Goal: Entertainment & Leisure: Consume media (video, audio)

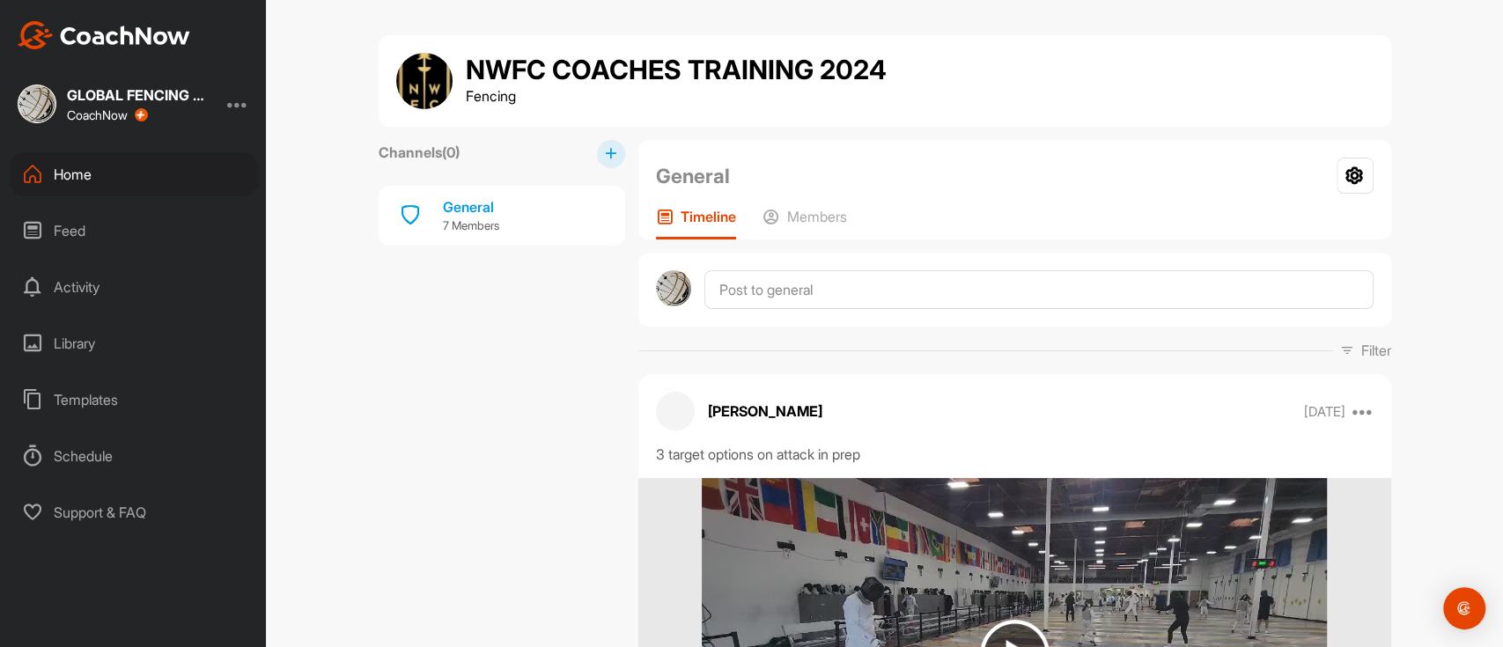
click at [70, 177] on div "Home" at bounding box center [134, 174] width 248 height 44
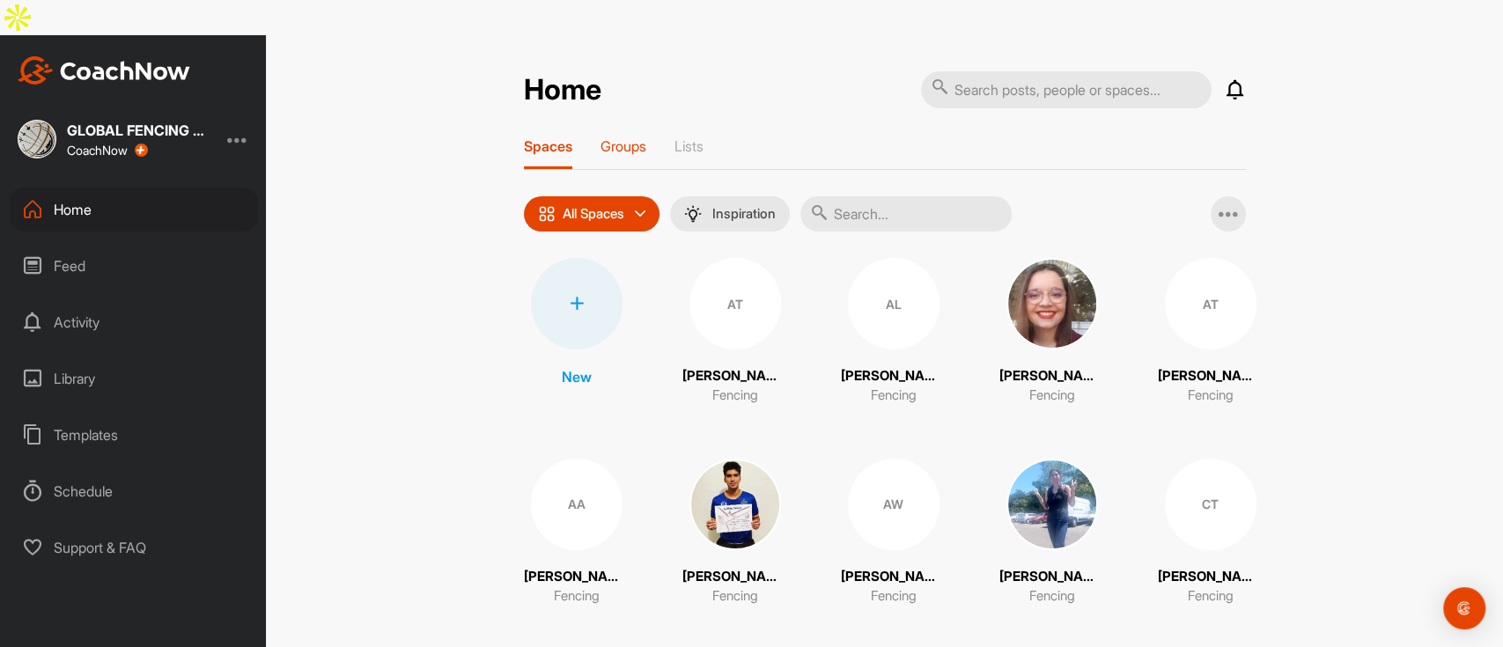
click at [611, 137] on p "Groups" at bounding box center [624, 146] width 46 height 18
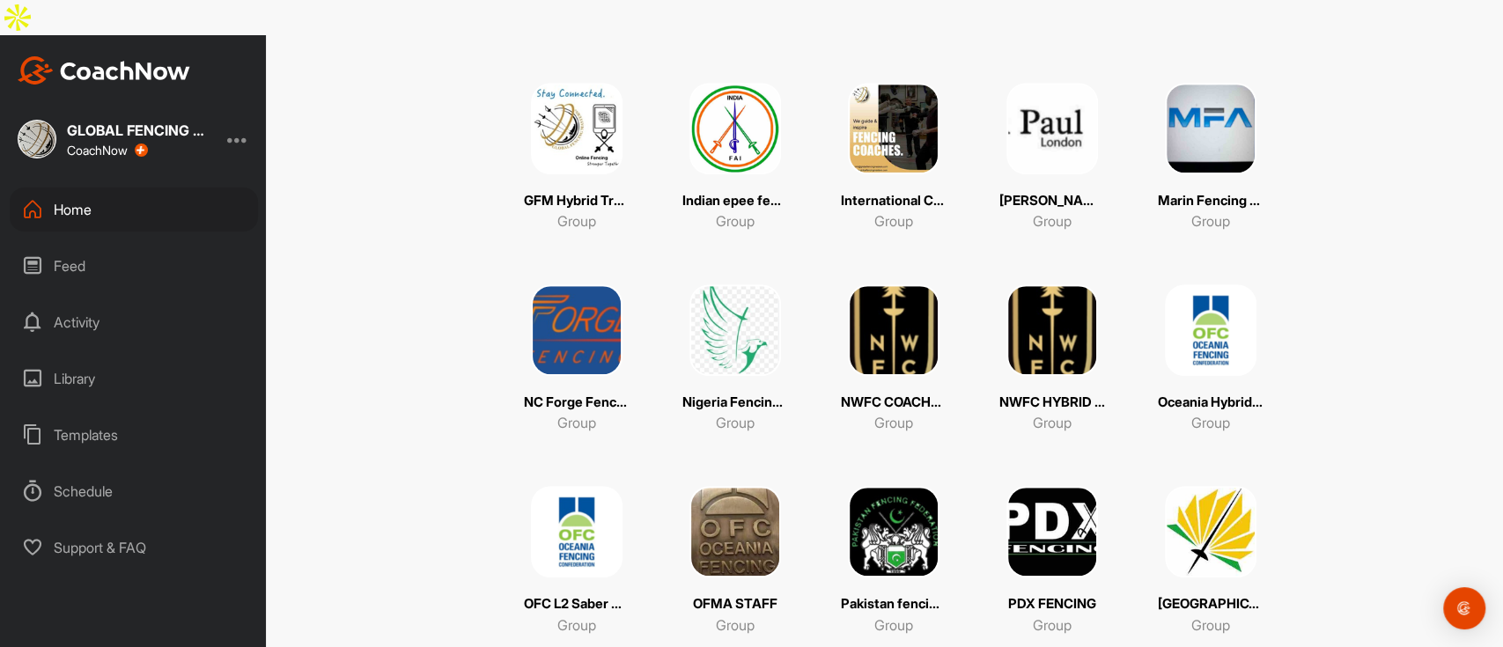
scroll to position [822, 0]
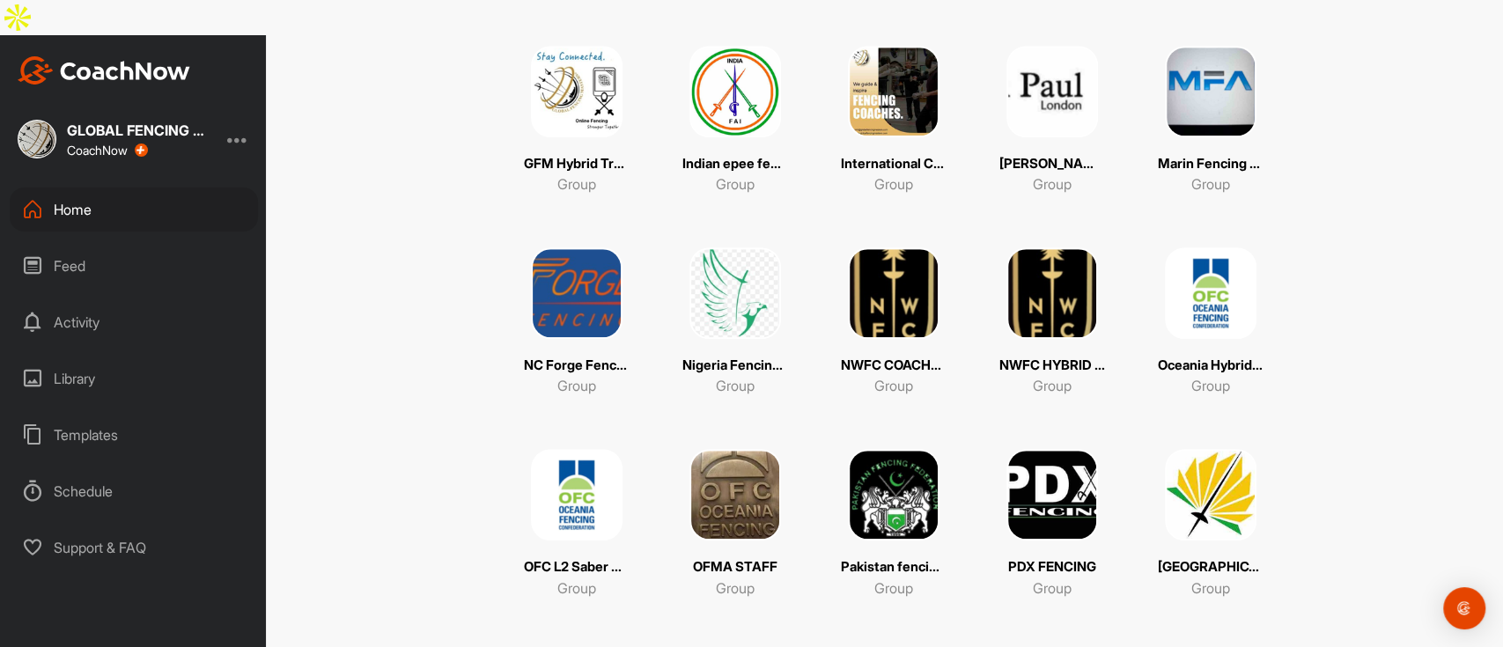
click at [587, 477] on img at bounding box center [577, 495] width 92 height 92
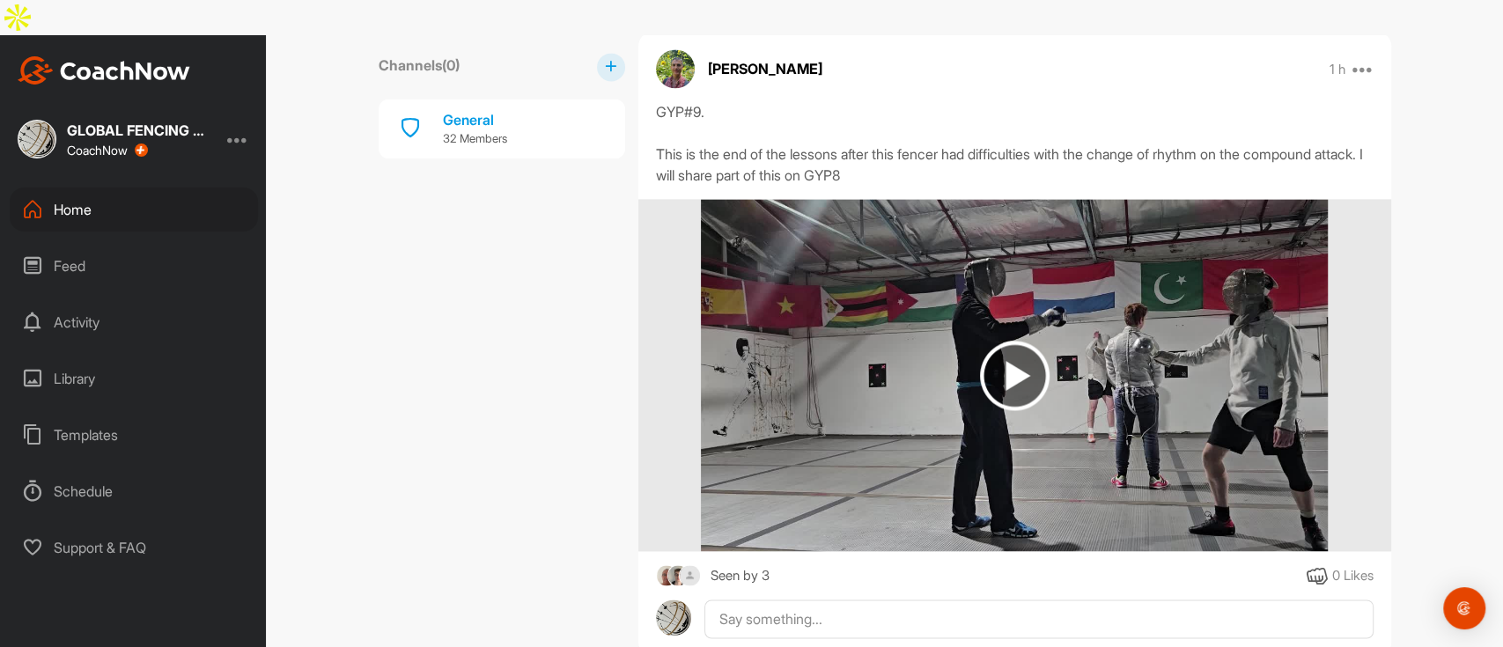
scroll to position [1761, 0]
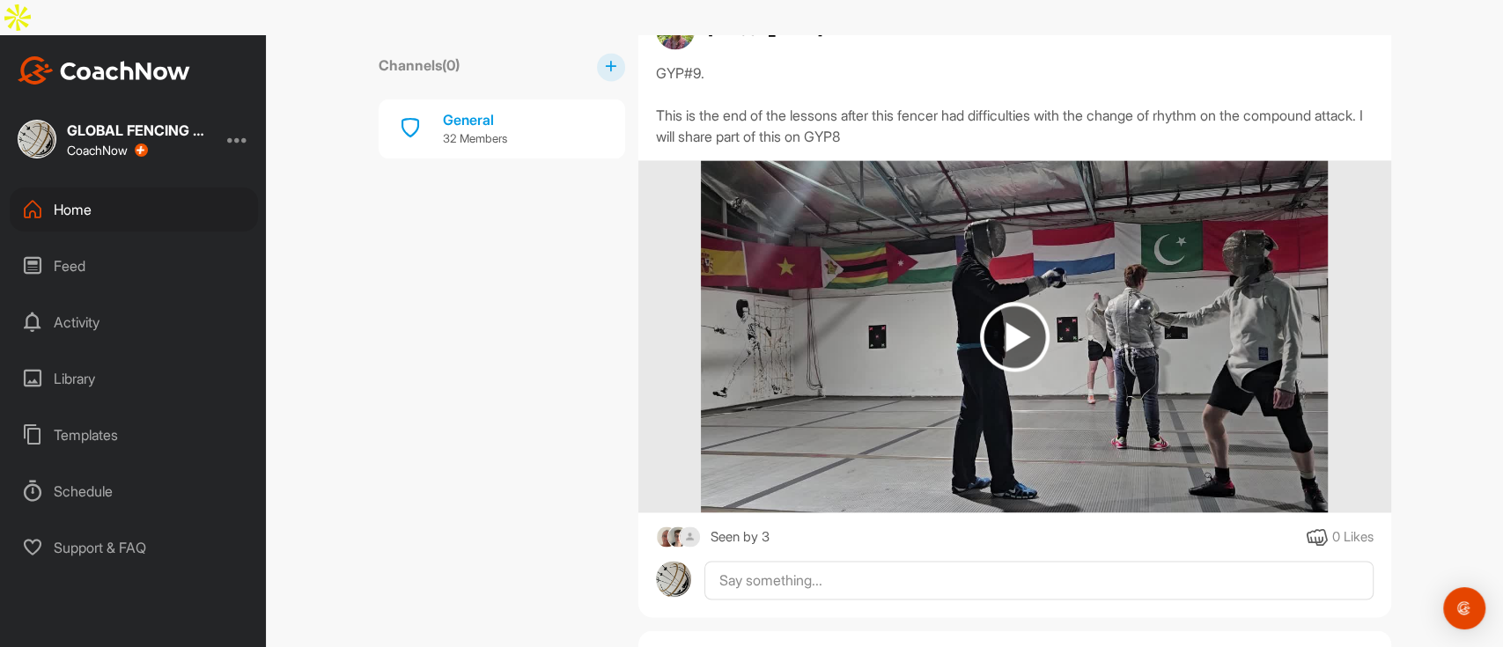
click at [1002, 302] on img at bounding box center [1015, 337] width 70 height 70
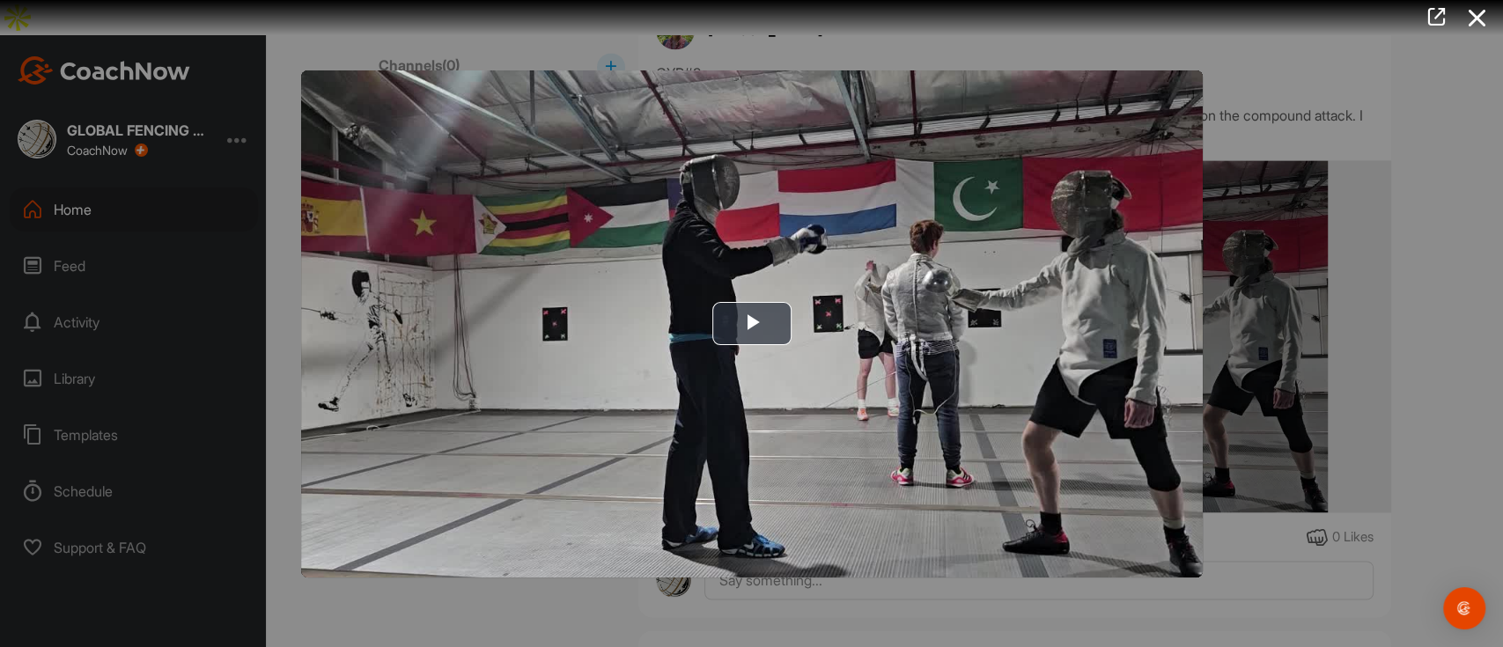
drag, startPoint x: 1475, startPoint y: 21, endPoint x: 1437, endPoint y: 25, distance: 38.0
click at [1475, 23] on icon at bounding box center [1476, 18] width 41 height 33
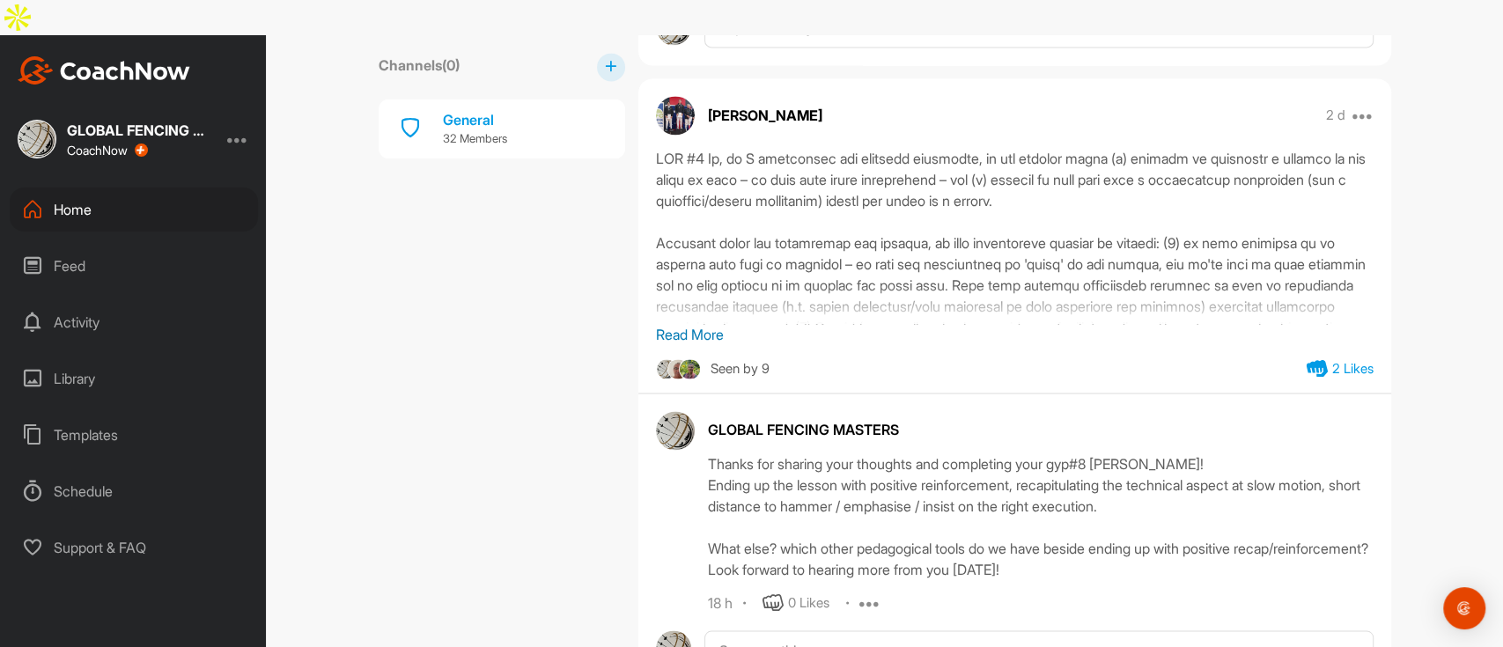
scroll to position [6574, 0]
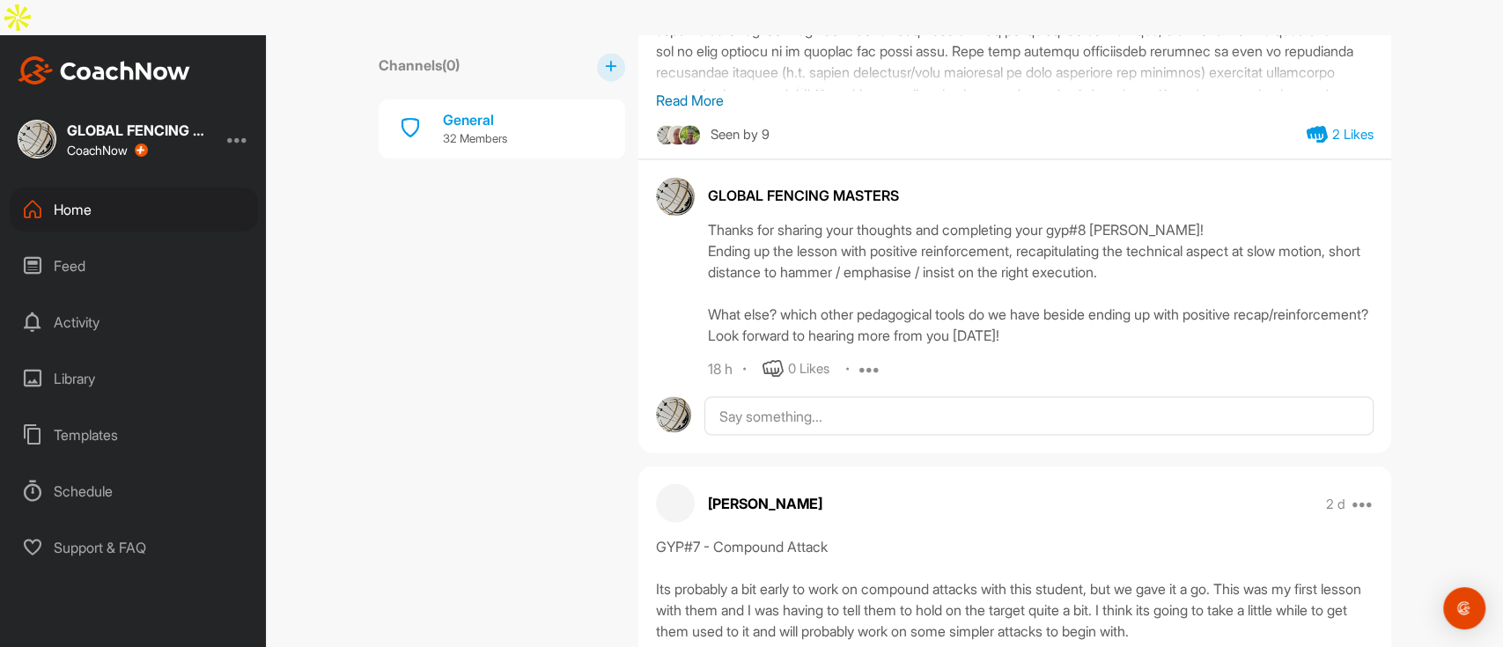
click at [1084, 248] on div "Thanks for sharing your thoughts and completing your gyp#8 [PERSON_NAME]! Endin…" at bounding box center [1041, 281] width 666 height 127
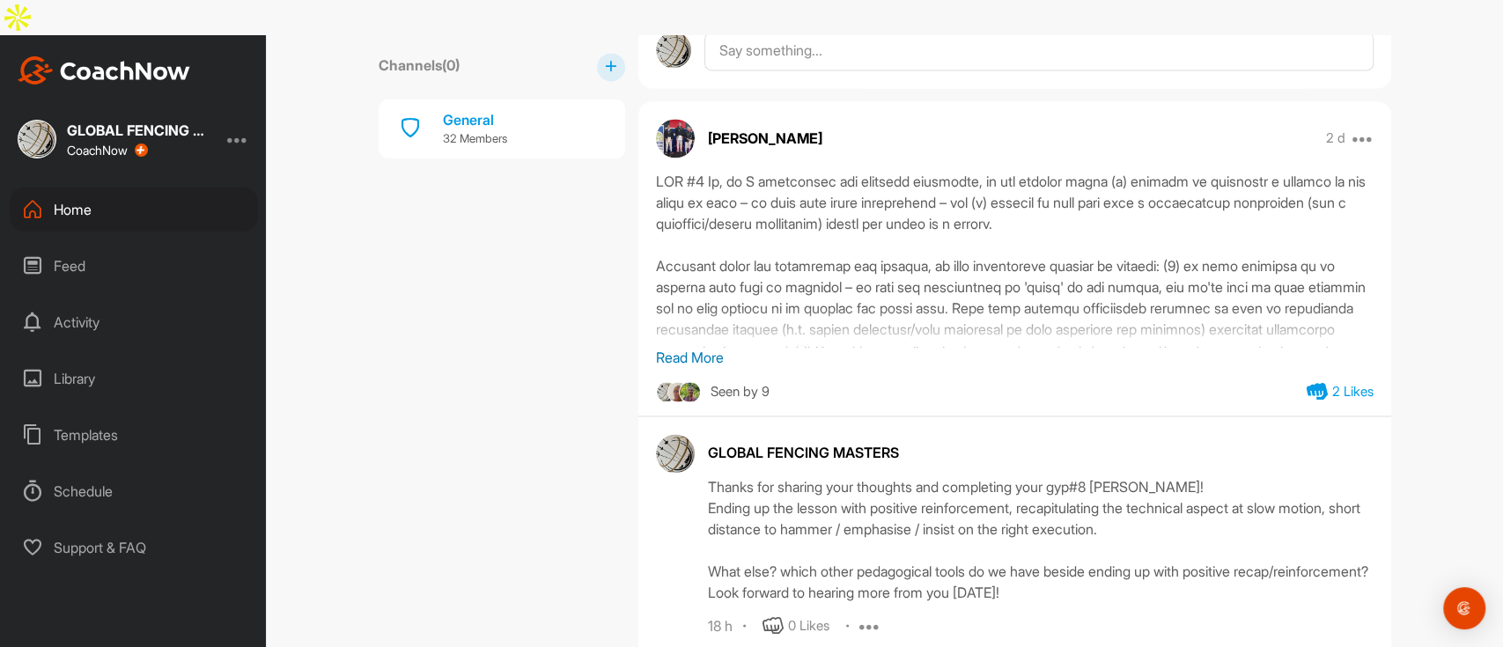
scroll to position [6340, 0]
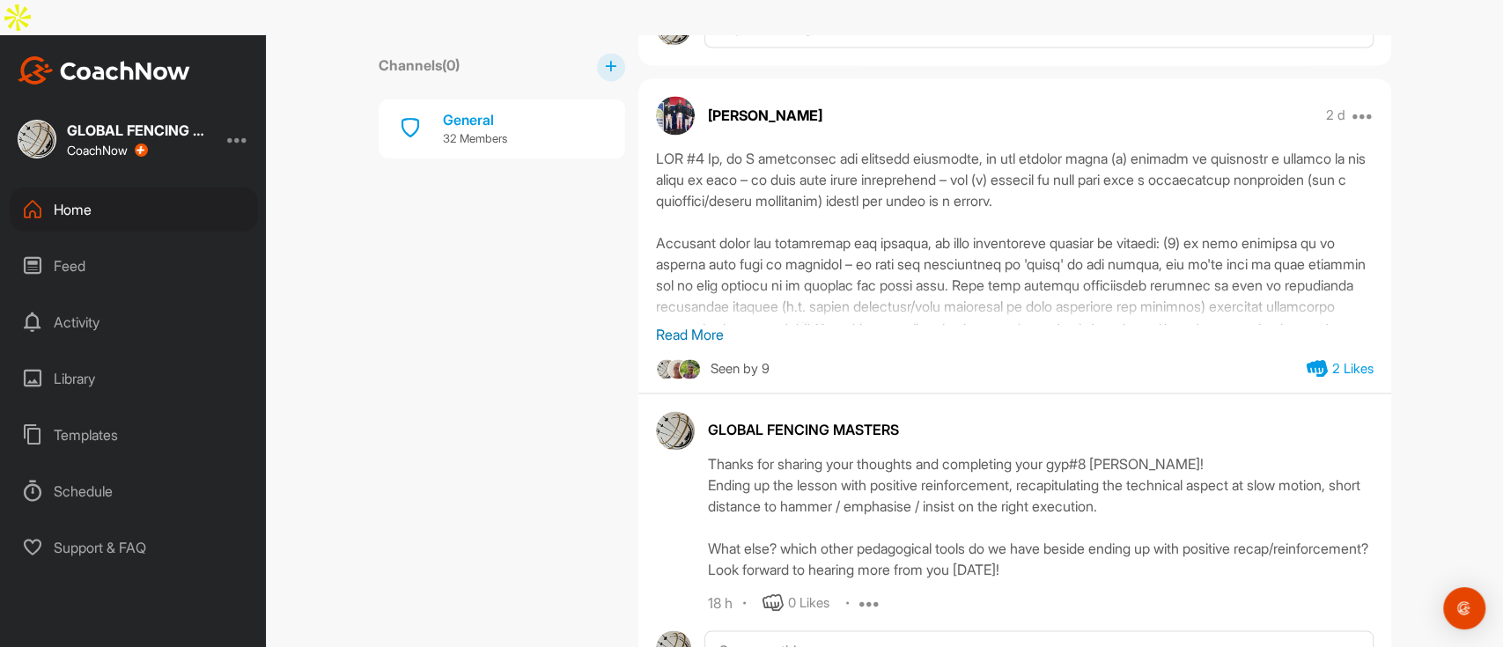
click at [676, 324] on p "Read More" at bounding box center [1015, 334] width 718 height 21
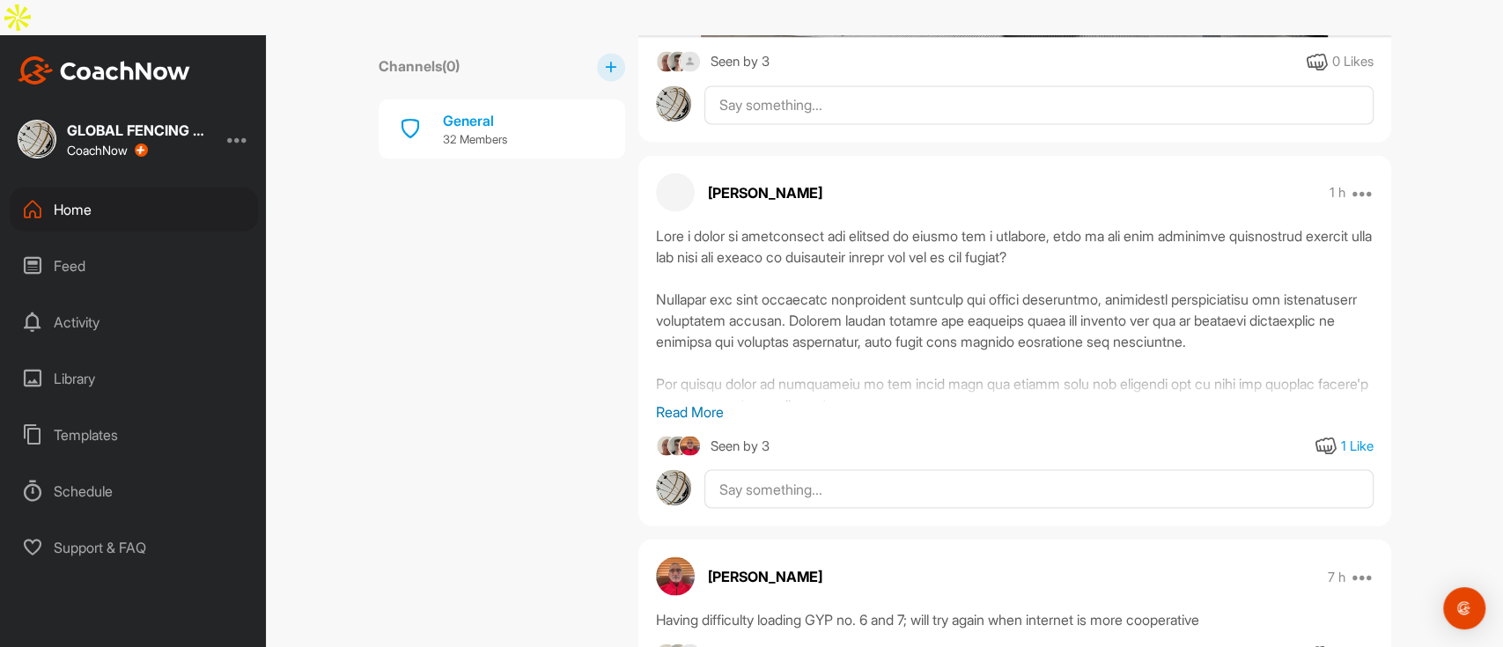
scroll to position [2230, 0]
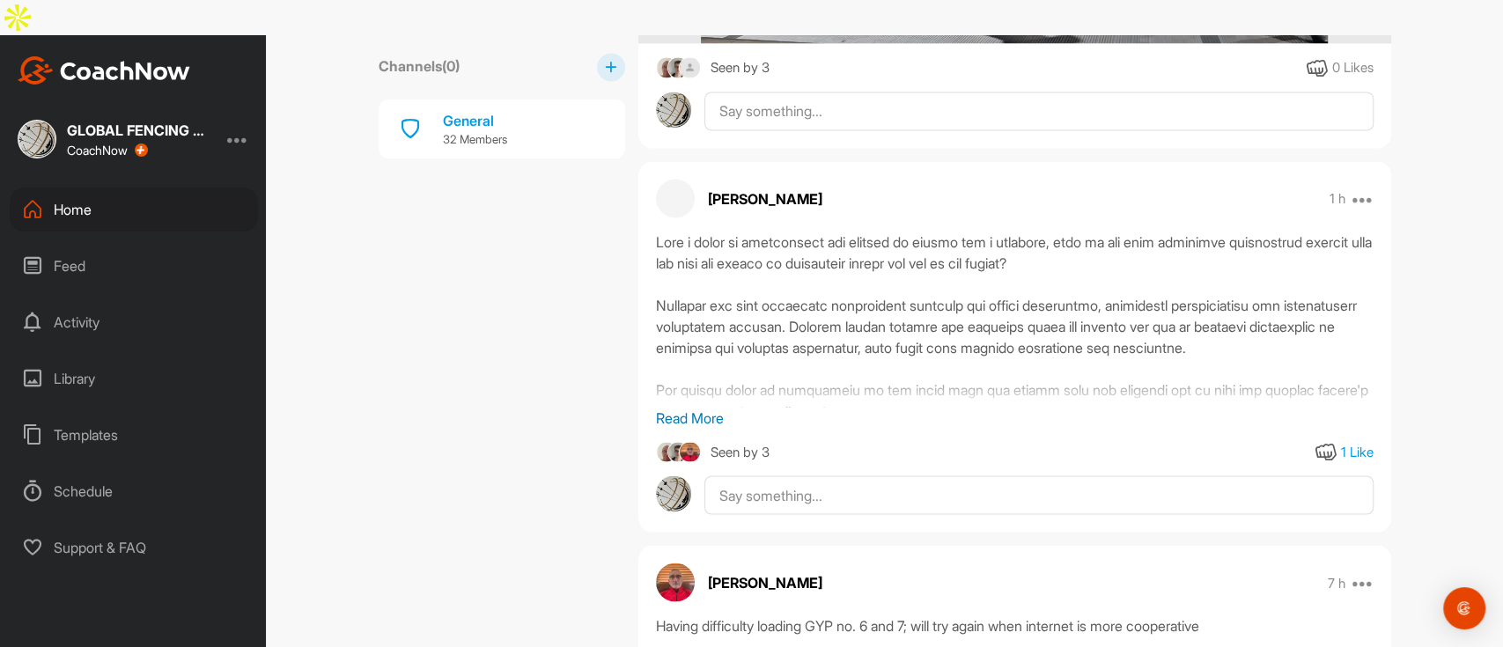
click at [669, 407] on p "Read More" at bounding box center [1015, 417] width 718 height 21
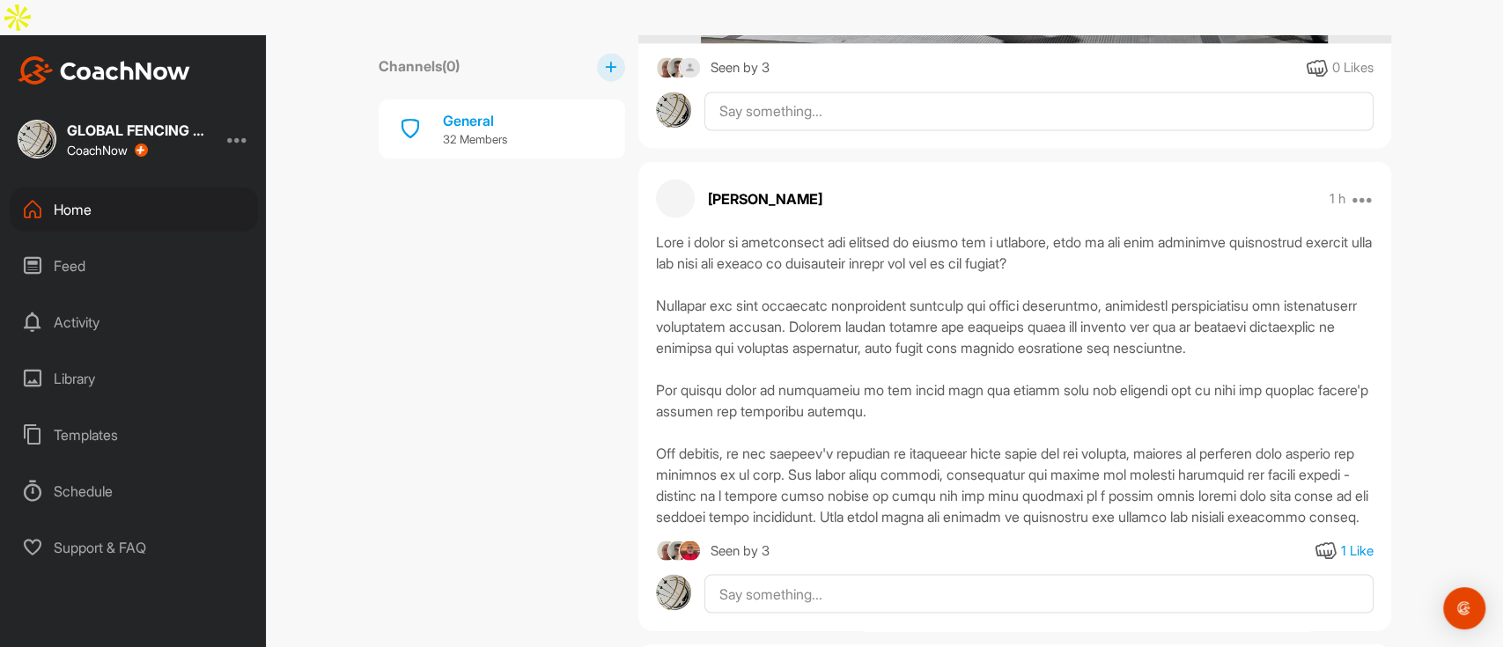
scroll to position [2347, 0]
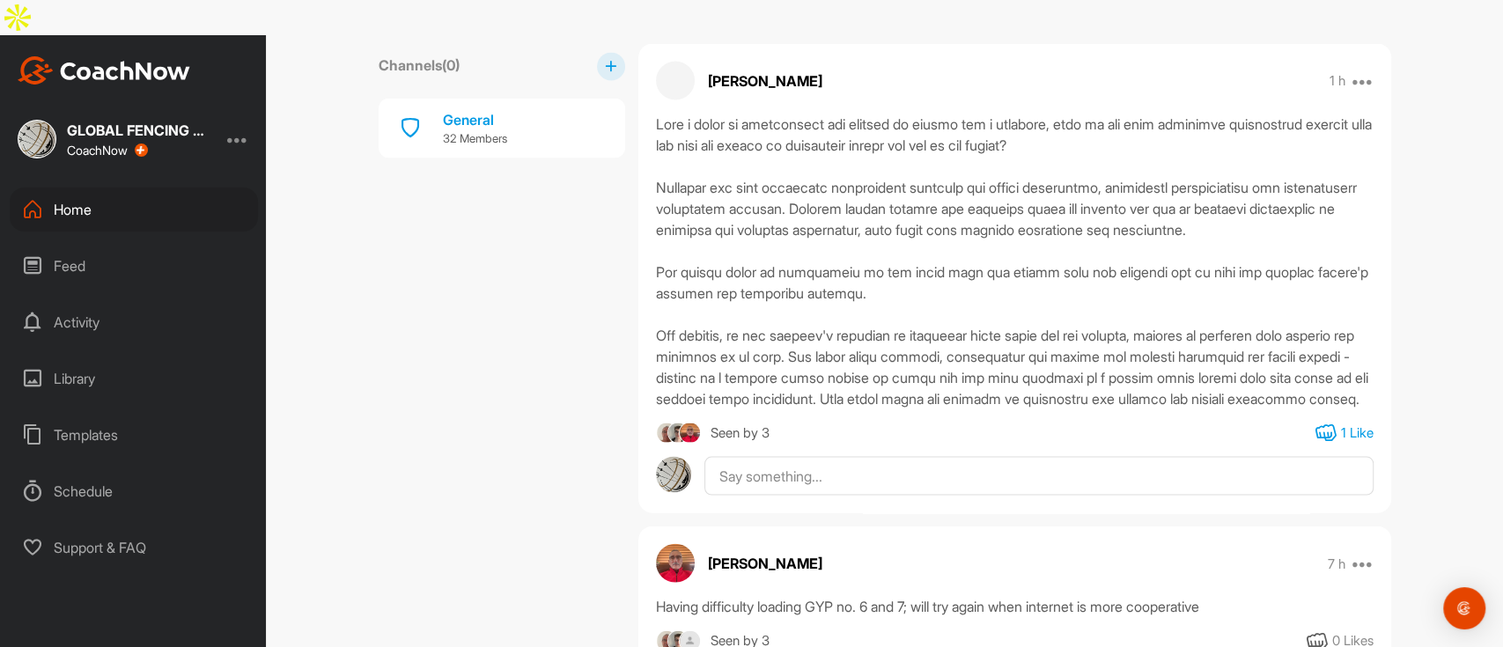
click at [1315, 423] on icon at bounding box center [1325, 433] width 21 height 21
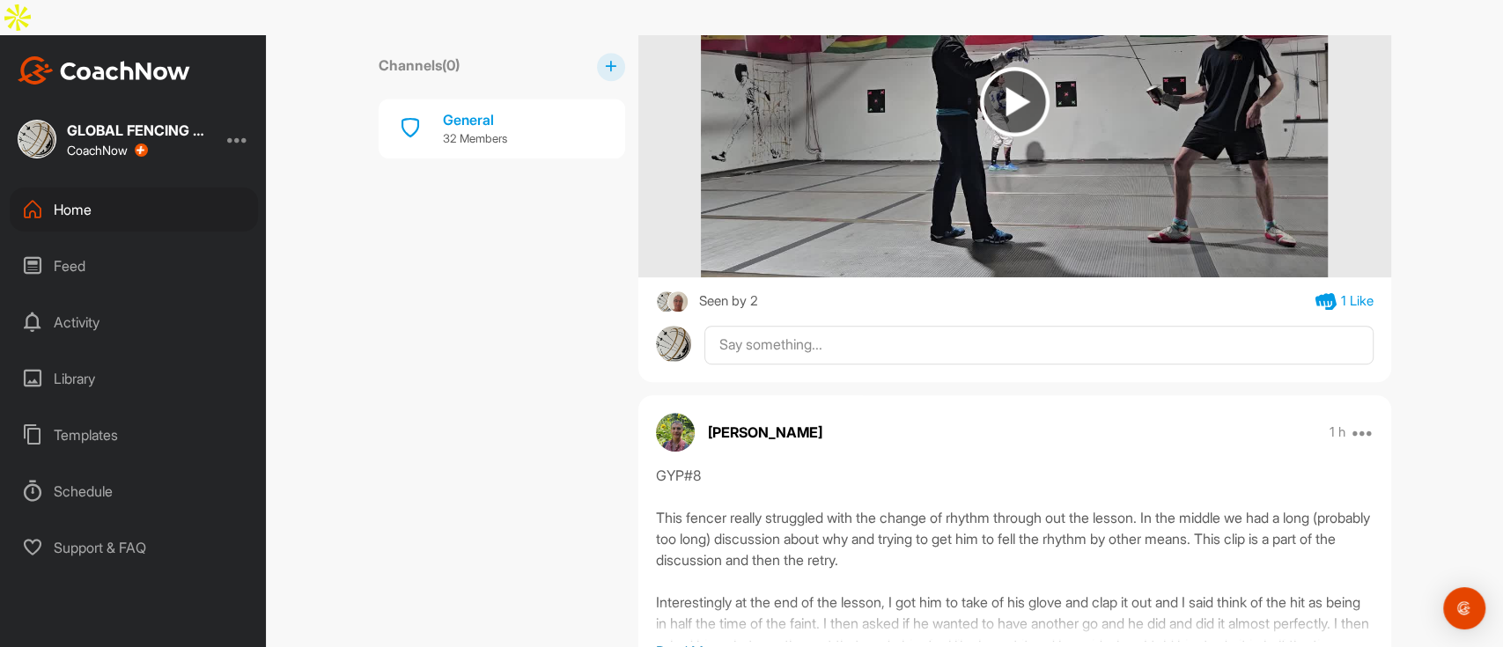
scroll to position [704, 0]
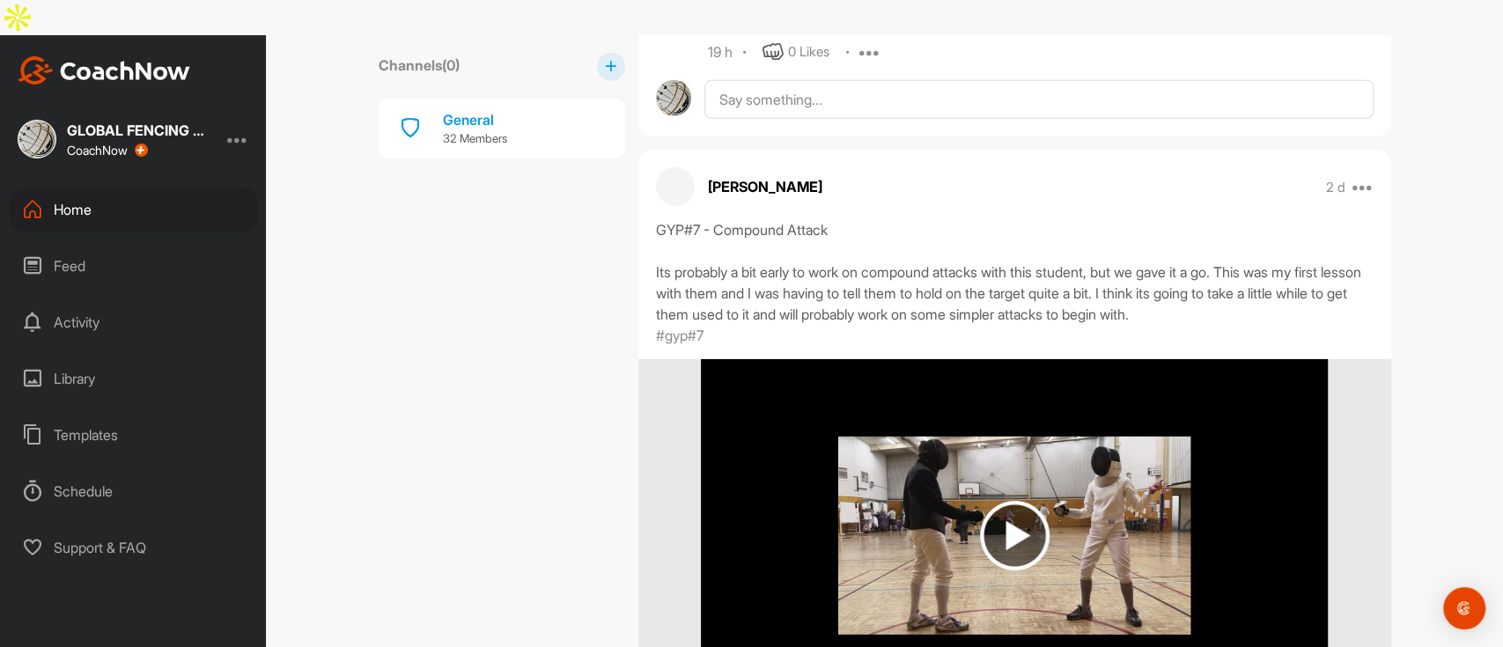
scroll to position [8218, 0]
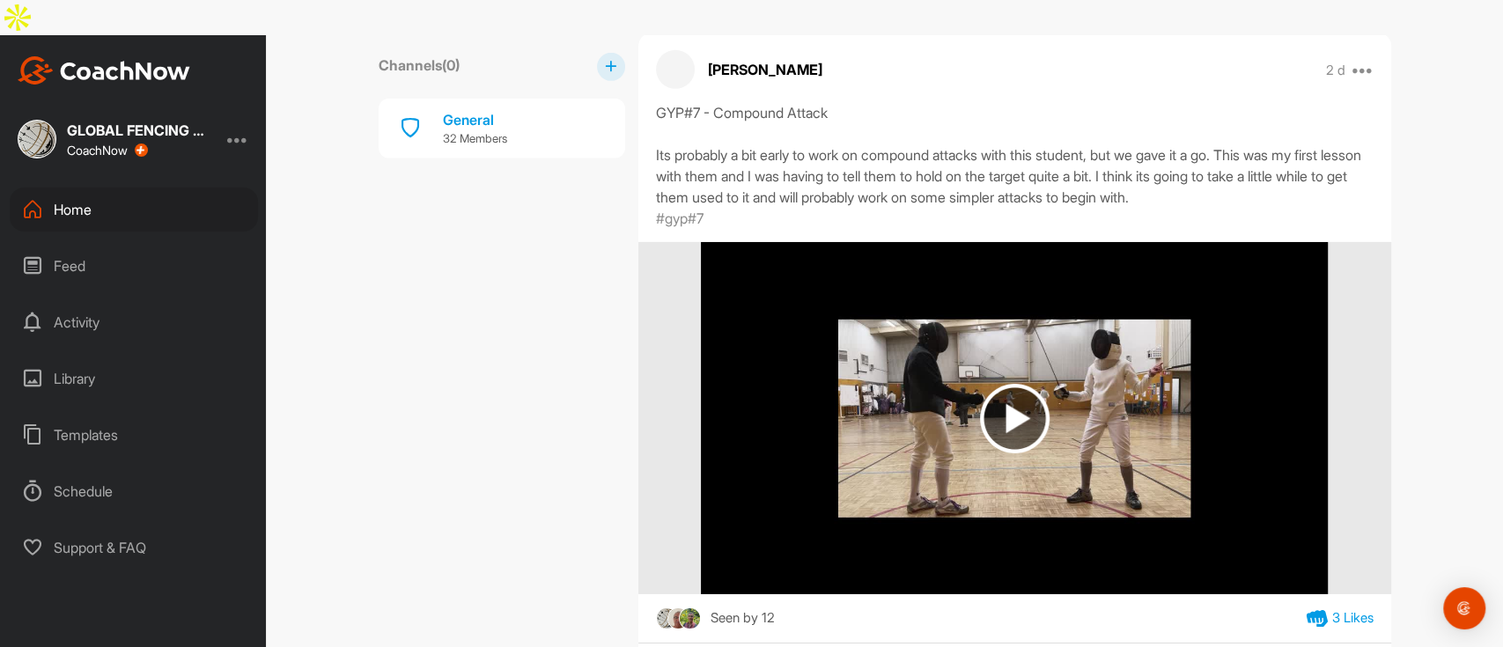
click at [999, 405] on img at bounding box center [1015, 419] width 70 height 70
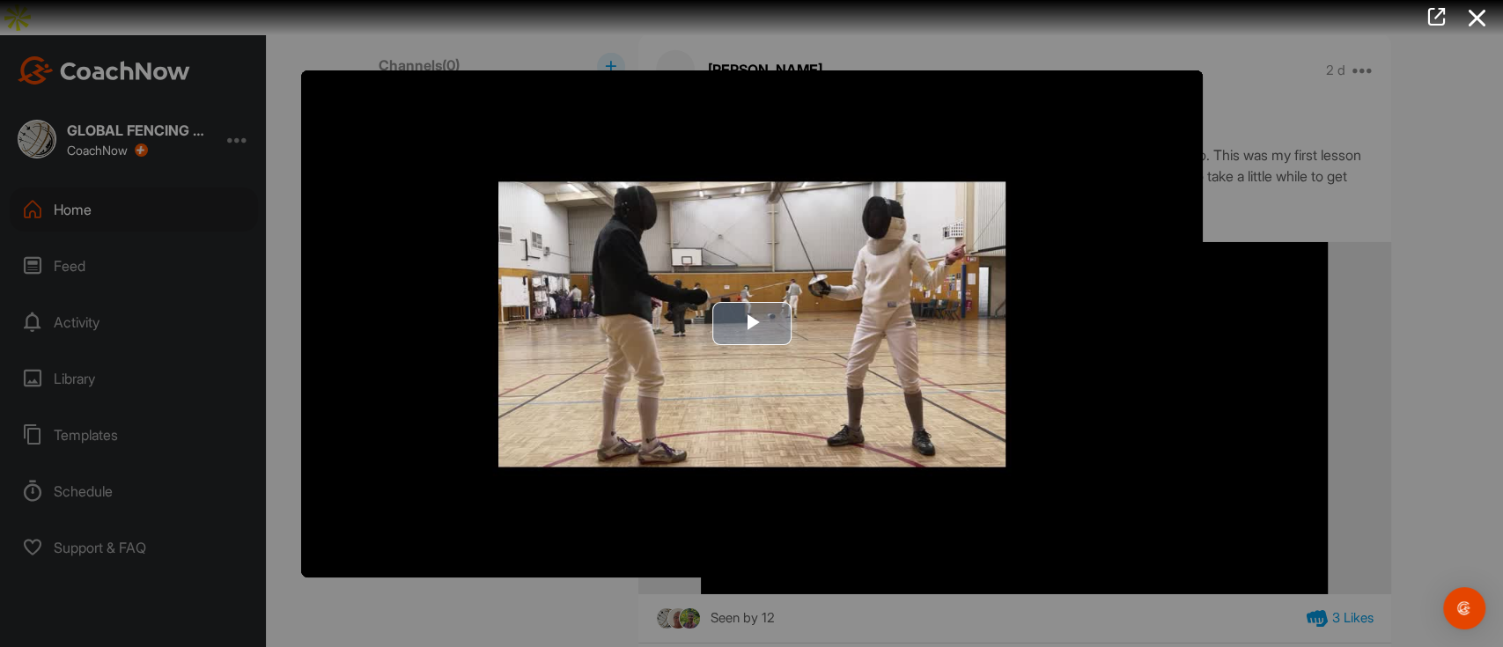
click at [752, 324] on span "Video Player" at bounding box center [752, 324] width 0 height 0
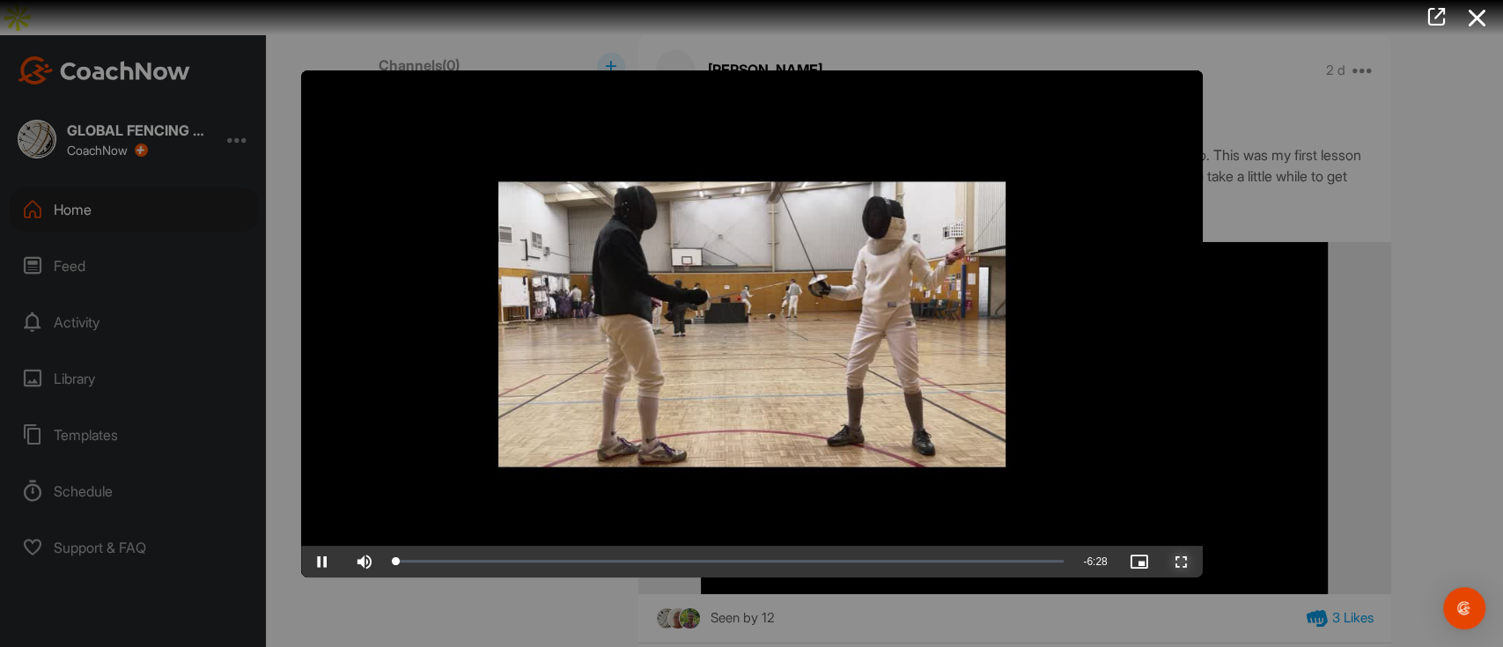
click at [1182, 562] on span "Video Player" at bounding box center [1182, 562] width 42 height 0
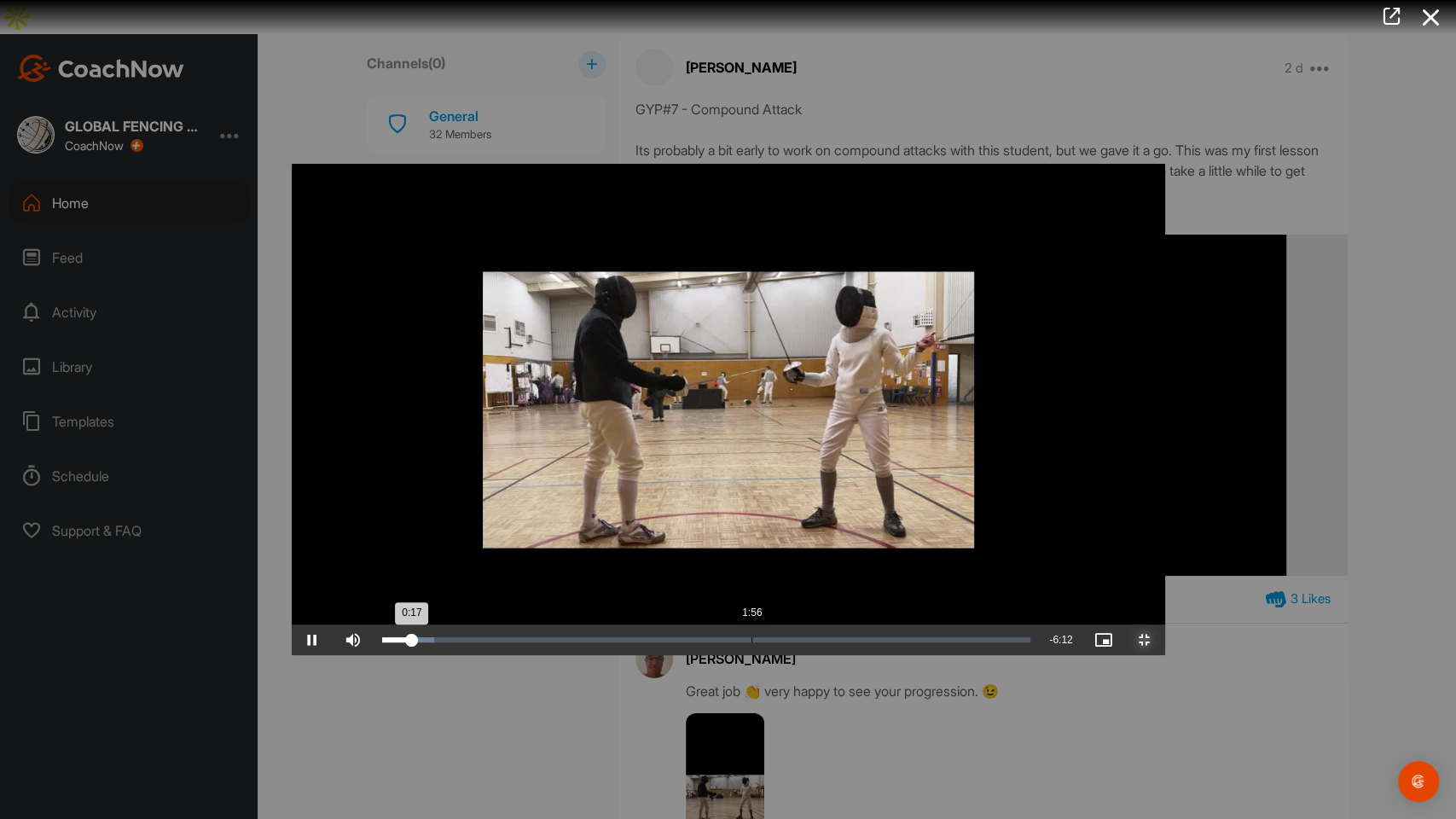
click at [457, 626] on div "Loaded : 8.07% 1:56 0:17" at bounding box center [706, 640] width 649 height 5
click at [525, 626] on div "2:19" at bounding box center [498, 640] width 232 height 5
drag, startPoint x: 525, startPoint y: 799, endPoint x: 484, endPoint y: 796, distance: 41.1
click at [484, 626] on div "2:04" at bounding box center [485, 640] width 208 height 5
click at [292, 626] on span "Video Player" at bounding box center [312, 640] width 41 height 0
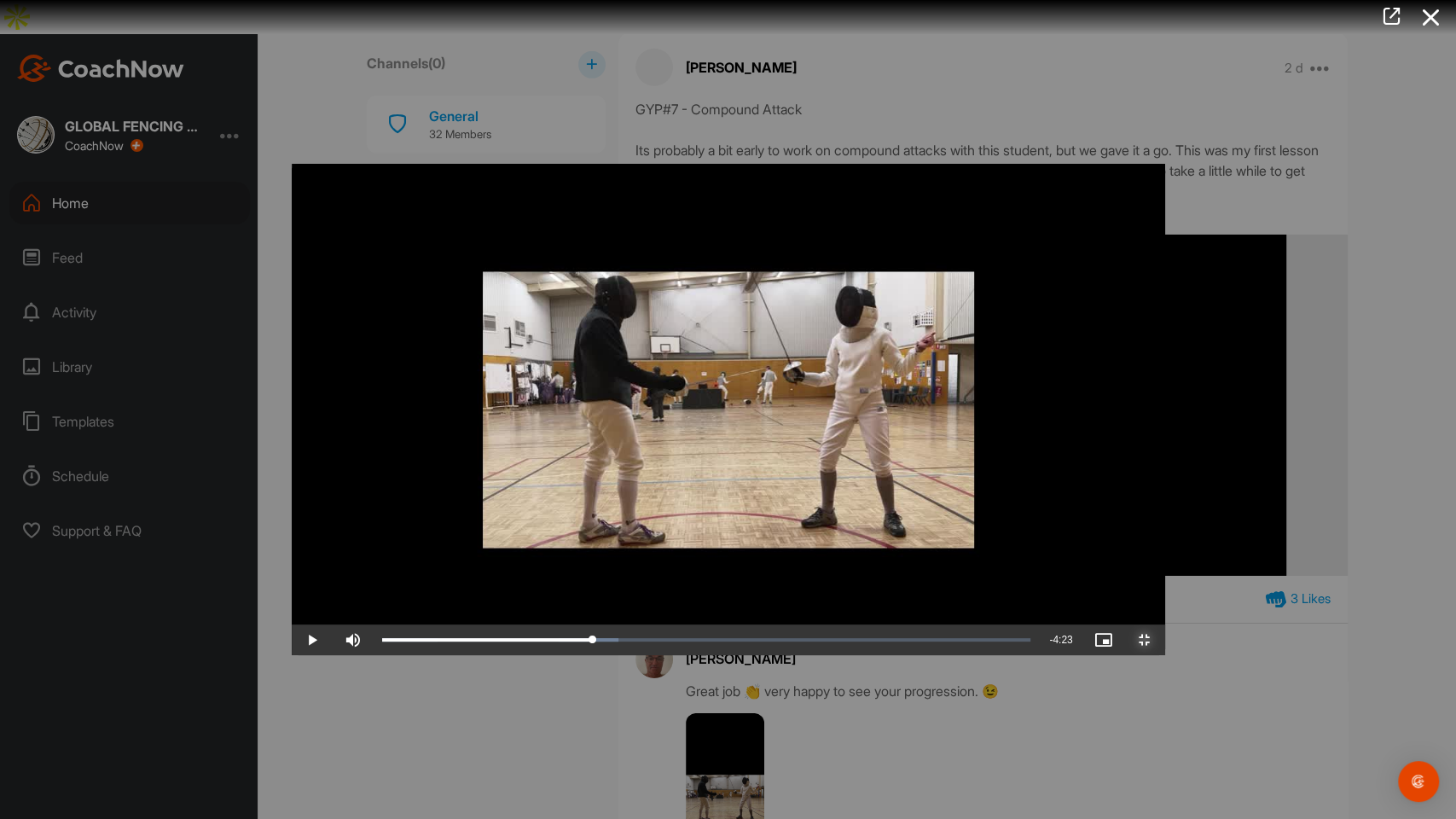
click at [1165, 626] on span "Video Player" at bounding box center [1145, 640] width 41 height 0
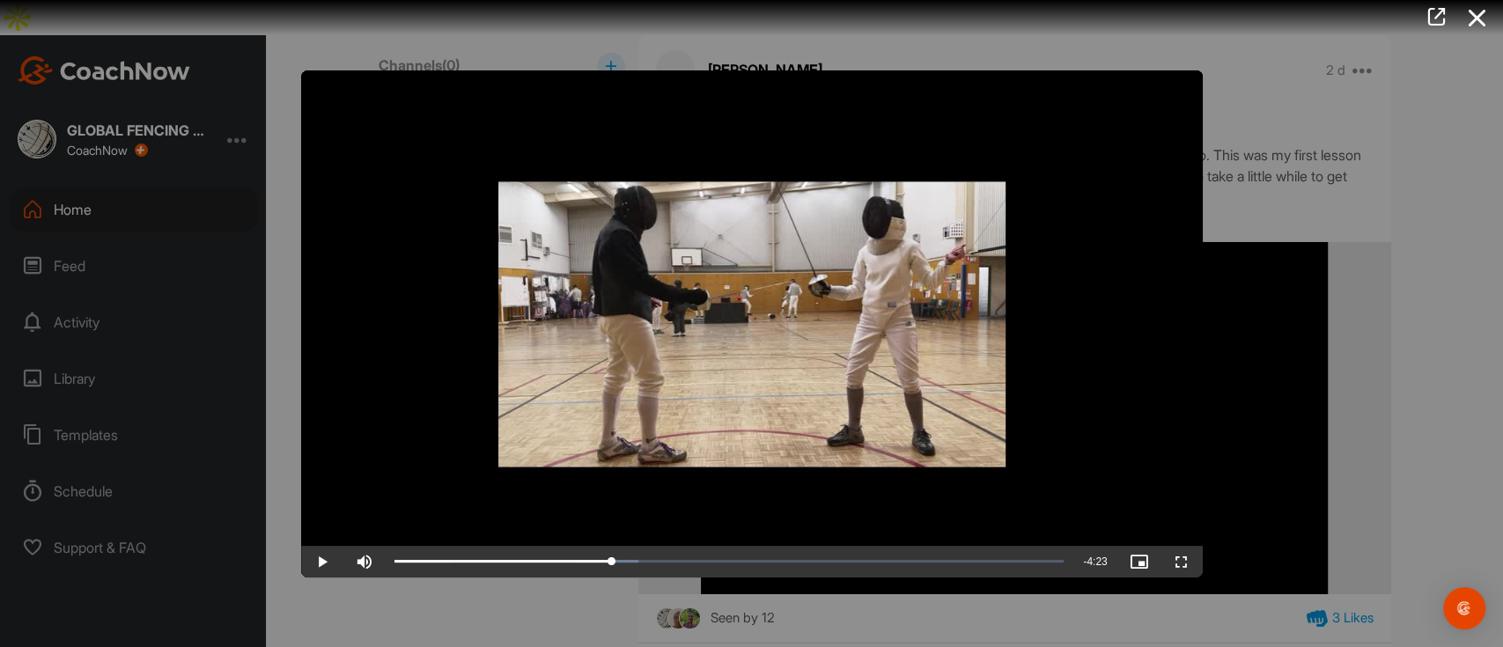
drag, startPoint x: 1473, startPoint y: 16, endPoint x: 1457, endPoint y: 24, distance: 17.7
click at [1474, 16] on icon at bounding box center [1476, 18] width 41 height 33
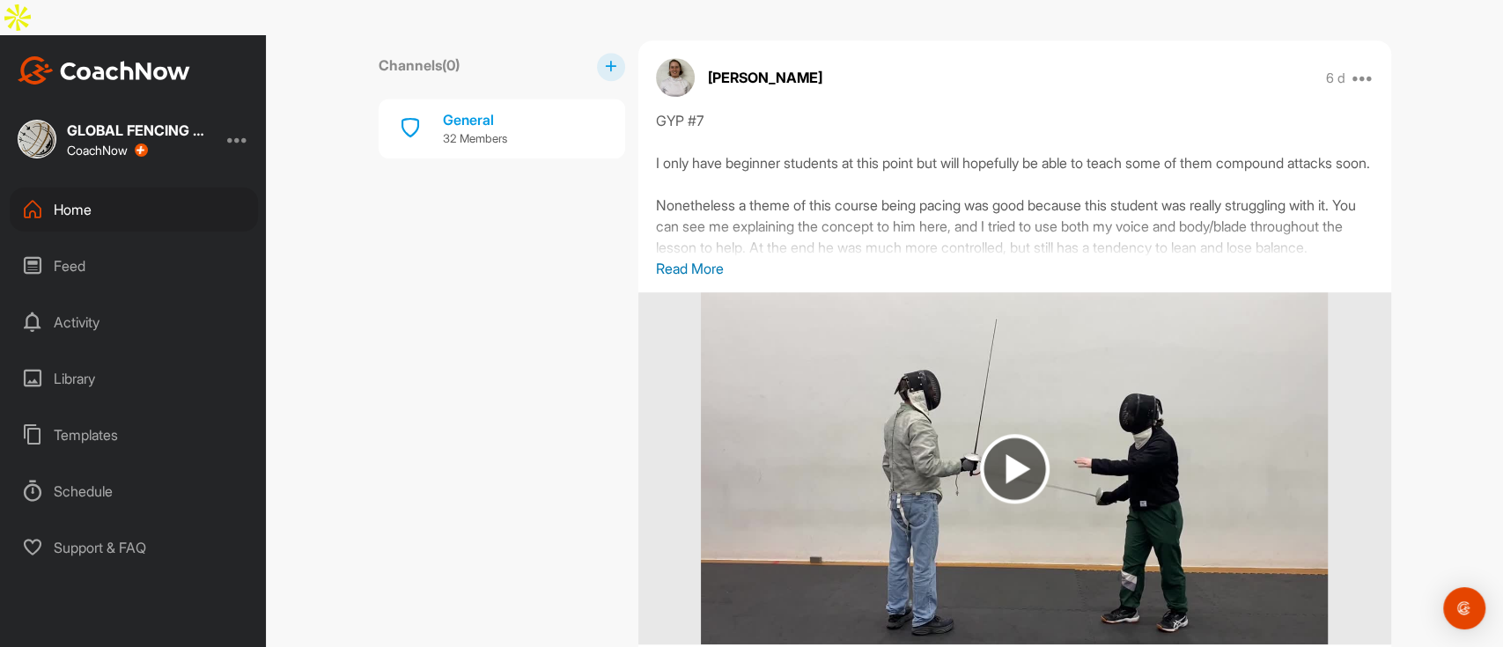
scroll to position [9862, 0]
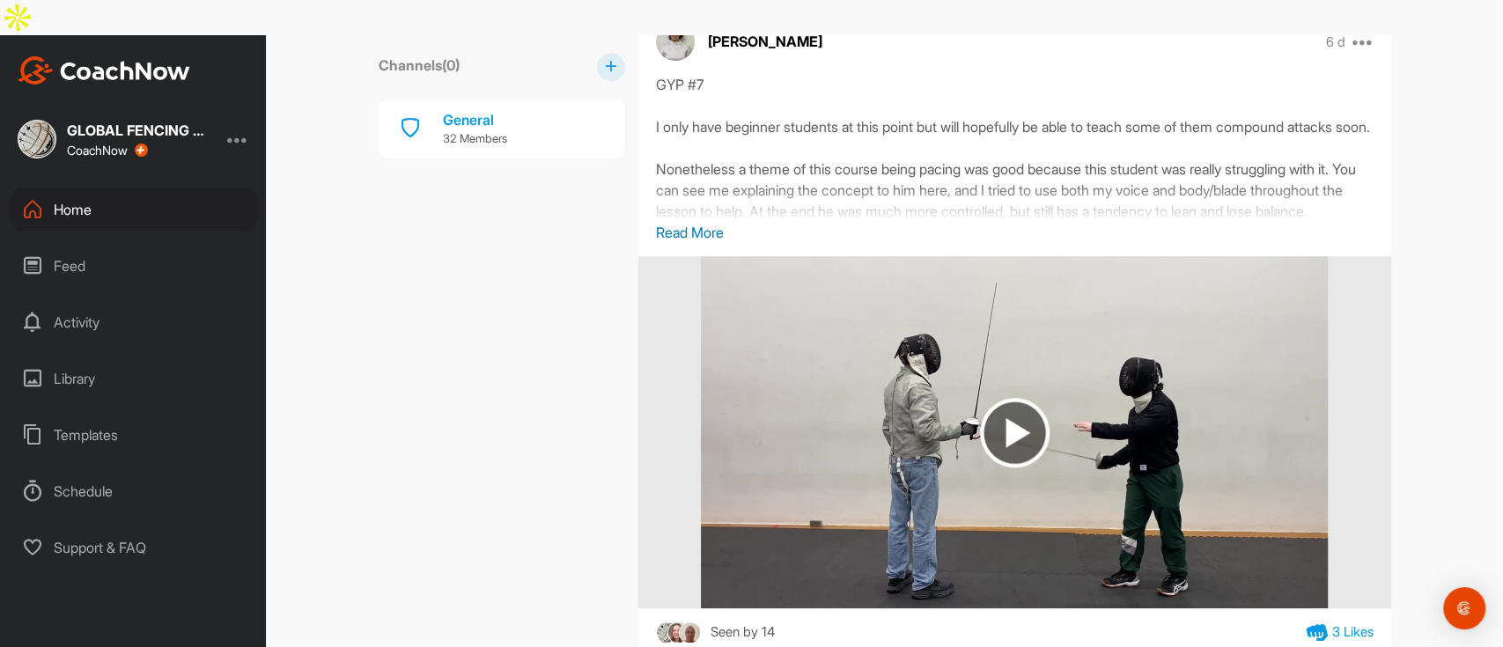
click at [694, 239] on p "Read More" at bounding box center [1015, 232] width 718 height 21
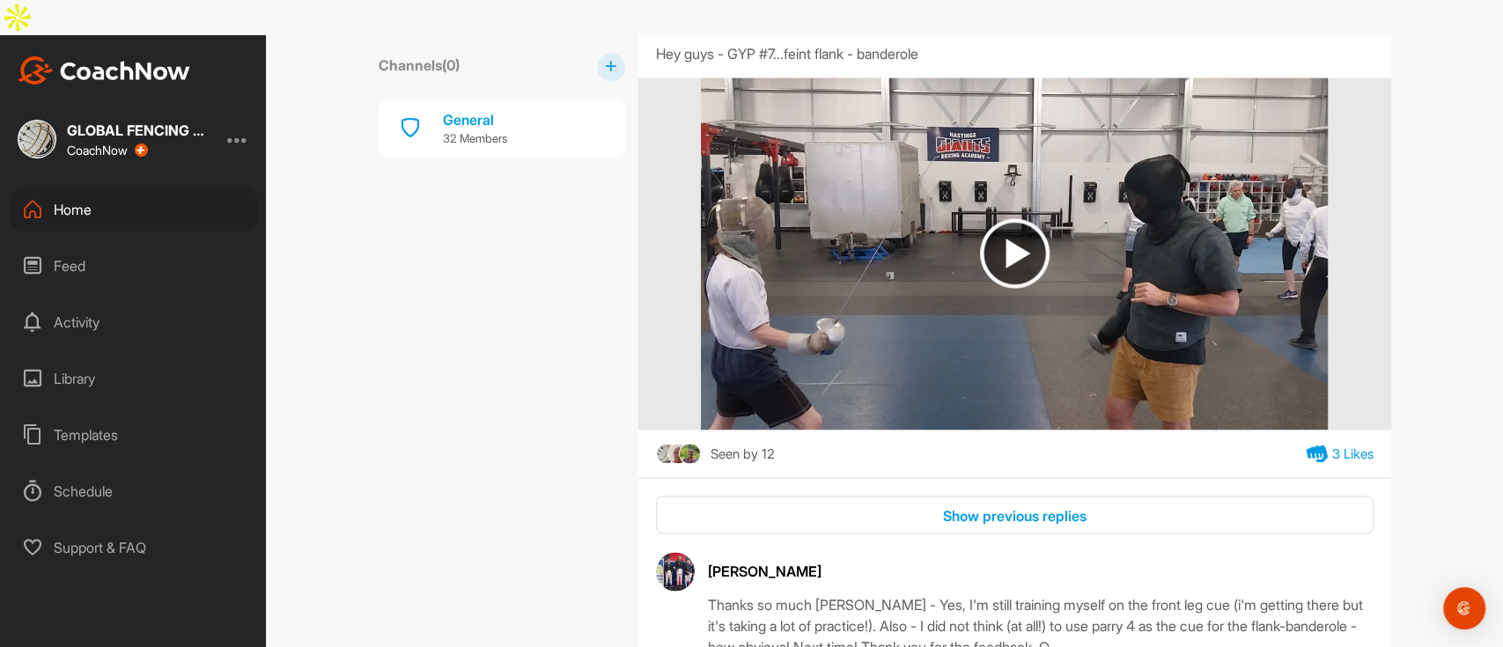
scroll to position [11035, 0]
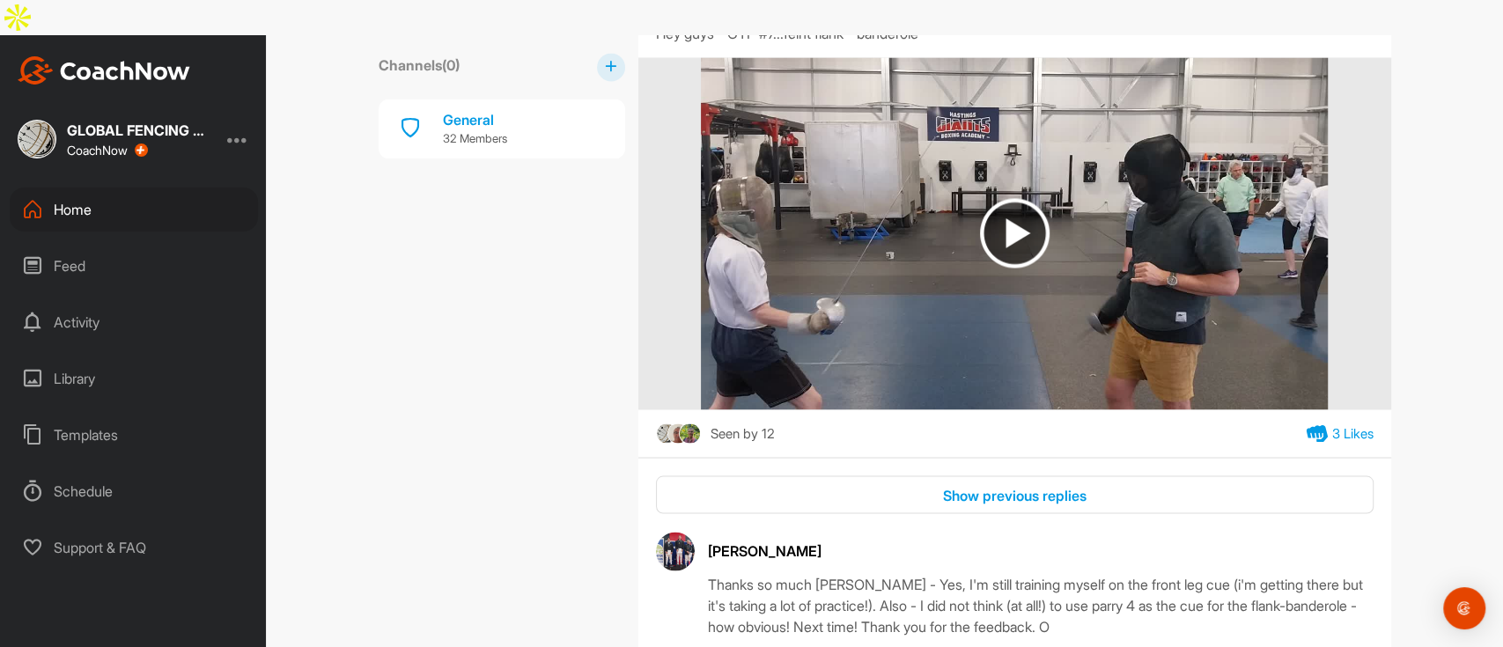
click at [1005, 264] on img at bounding box center [1015, 233] width 70 height 70
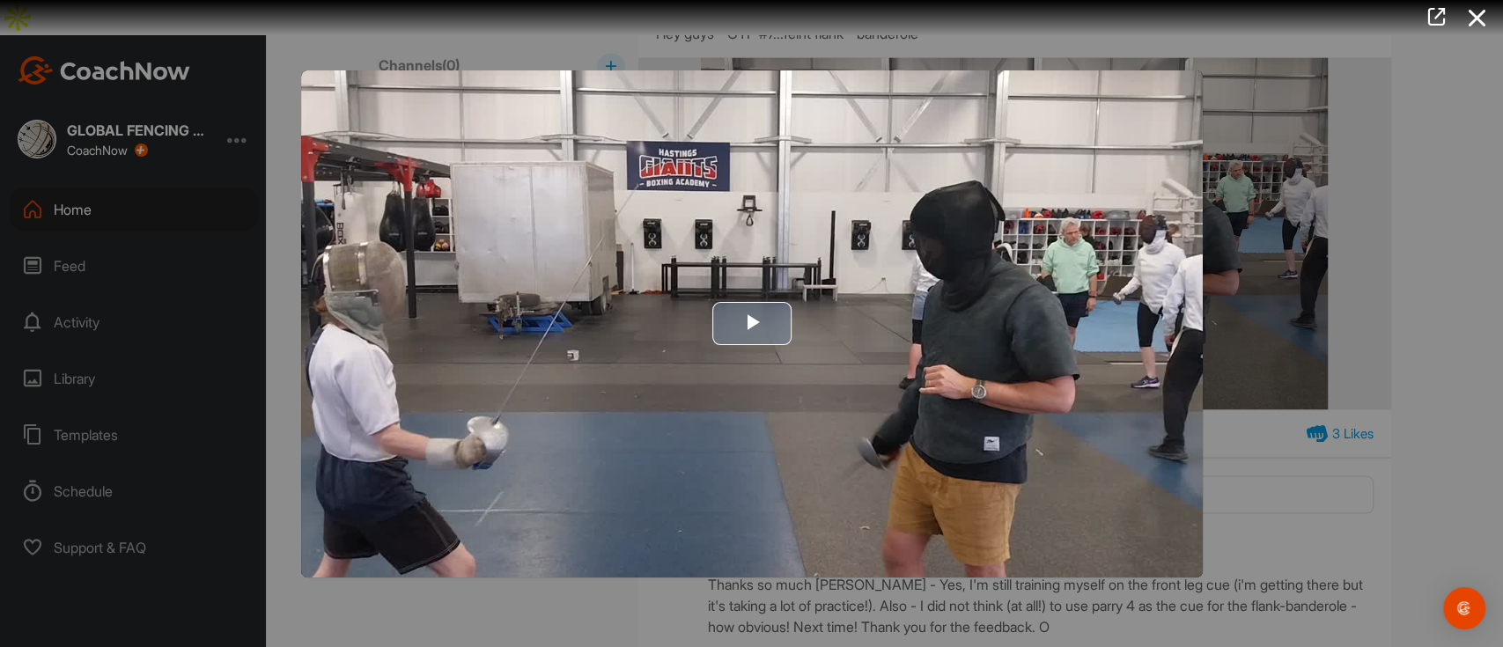
click at [752, 324] on span "Video Player" at bounding box center [752, 324] width 0 height 0
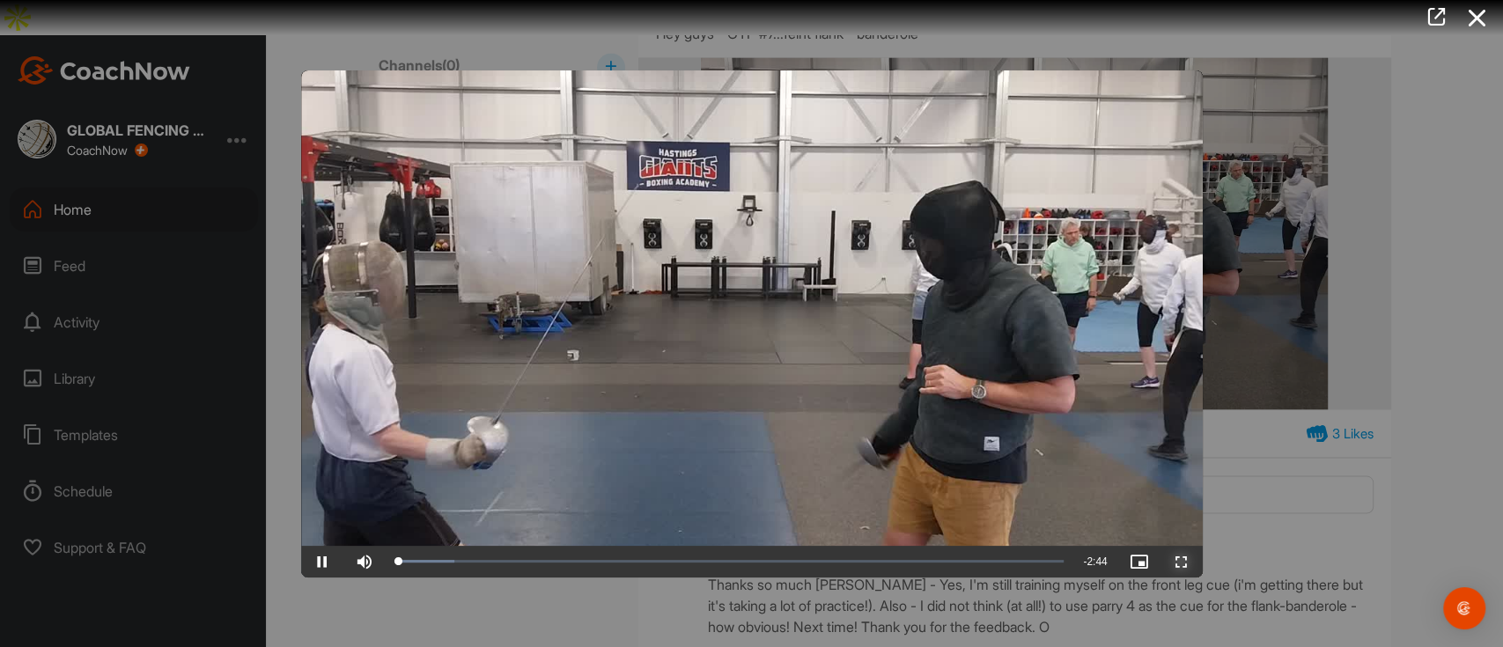
drag, startPoint x: 1179, startPoint y: 562, endPoint x: 1178, endPoint y: 704, distance: 142.6
click at [1179, 562] on span "Video Player" at bounding box center [1182, 562] width 42 height 0
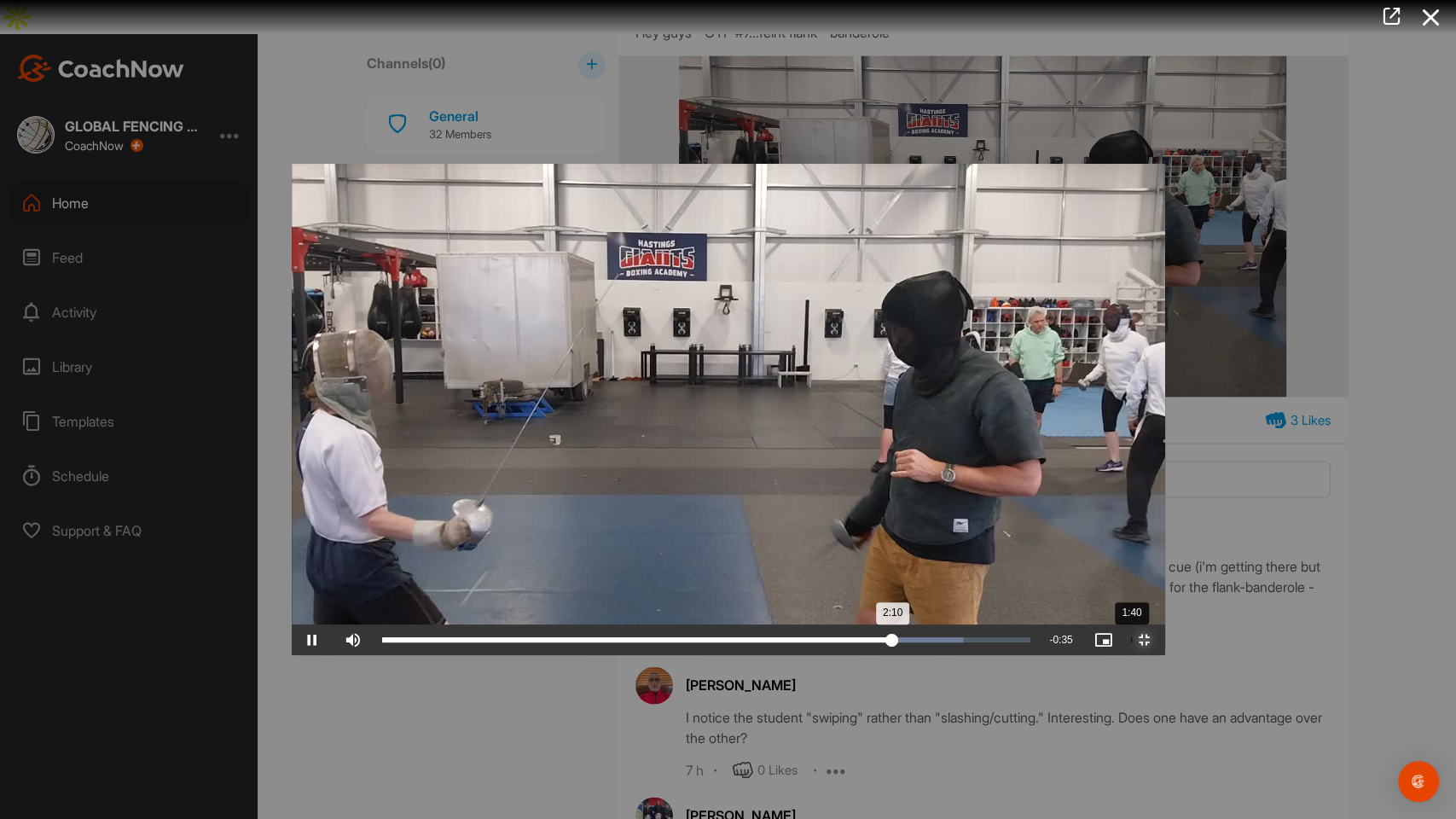
click at [838, 626] on div "Loaded : 89.63% 1:40 2:10" at bounding box center [707, 641] width 666 height 31
click at [982, 626] on div "Loaded : 89.63% 2:00 2:23" at bounding box center [707, 641] width 666 height 31
click at [877, 626] on div "Loaded : 89.63% 1:45 2:02" at bounding box center [707, 641] width 666 height 31
click at [292, 626] on span "Video Player" at bounding box center [312, 640] width 41 height 0
click at [1128, 626] on div "1:40" at bounding box center [1128, 640] width 1 height 5
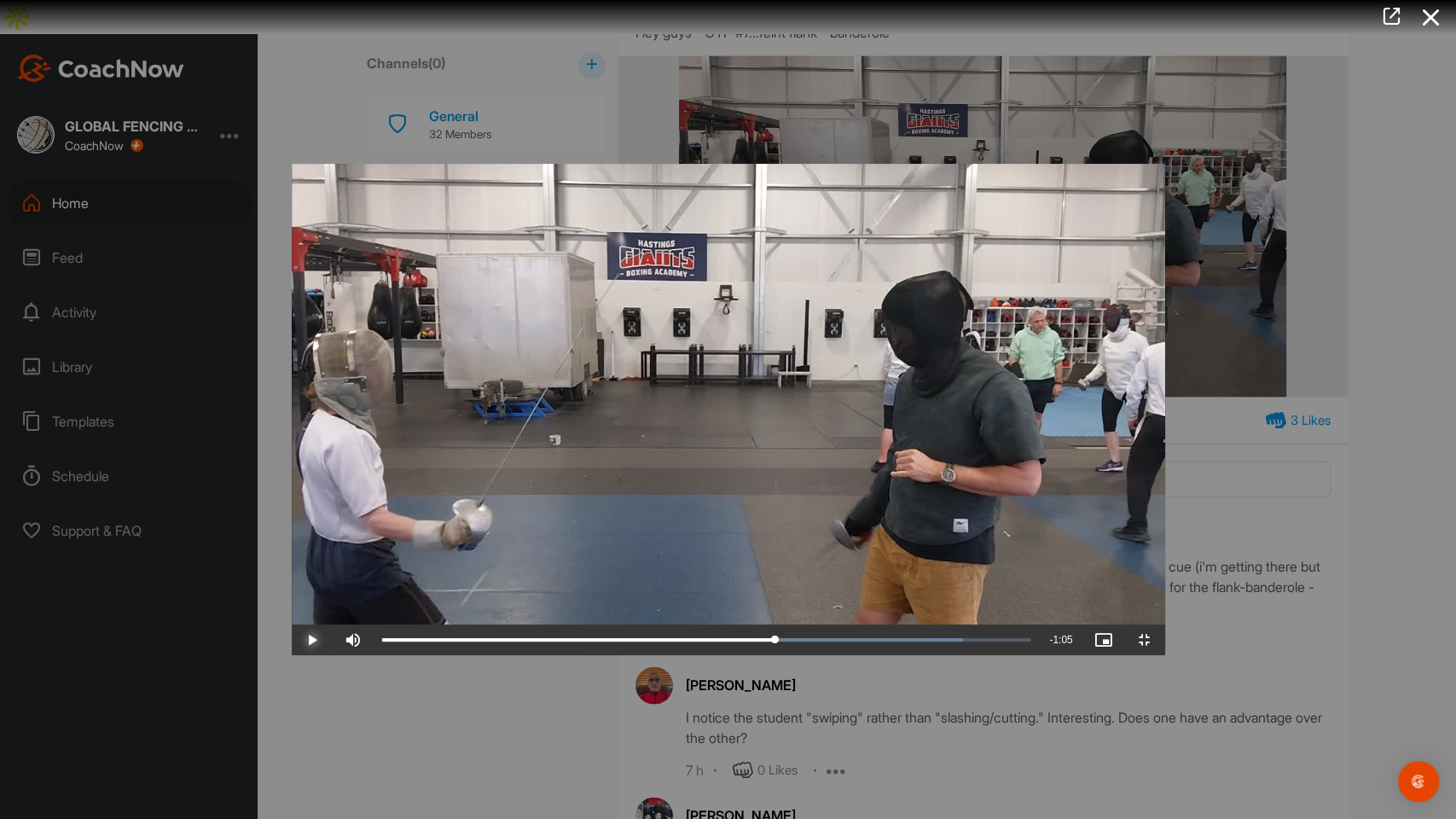
click at [292, 626] on span "Video Player" at bounding box center [312, 640] width 41 height 0
click at [935, 626] on div "2:20" at bounding box center [658, 640] width 553 height 5
click at [1077, 626] on video "Video Player" at bounding box center [728, 409] width 874 height 491
click at [1165, 626] on span "Video Player" at bounding box center [1145, 640] width 41 height 0
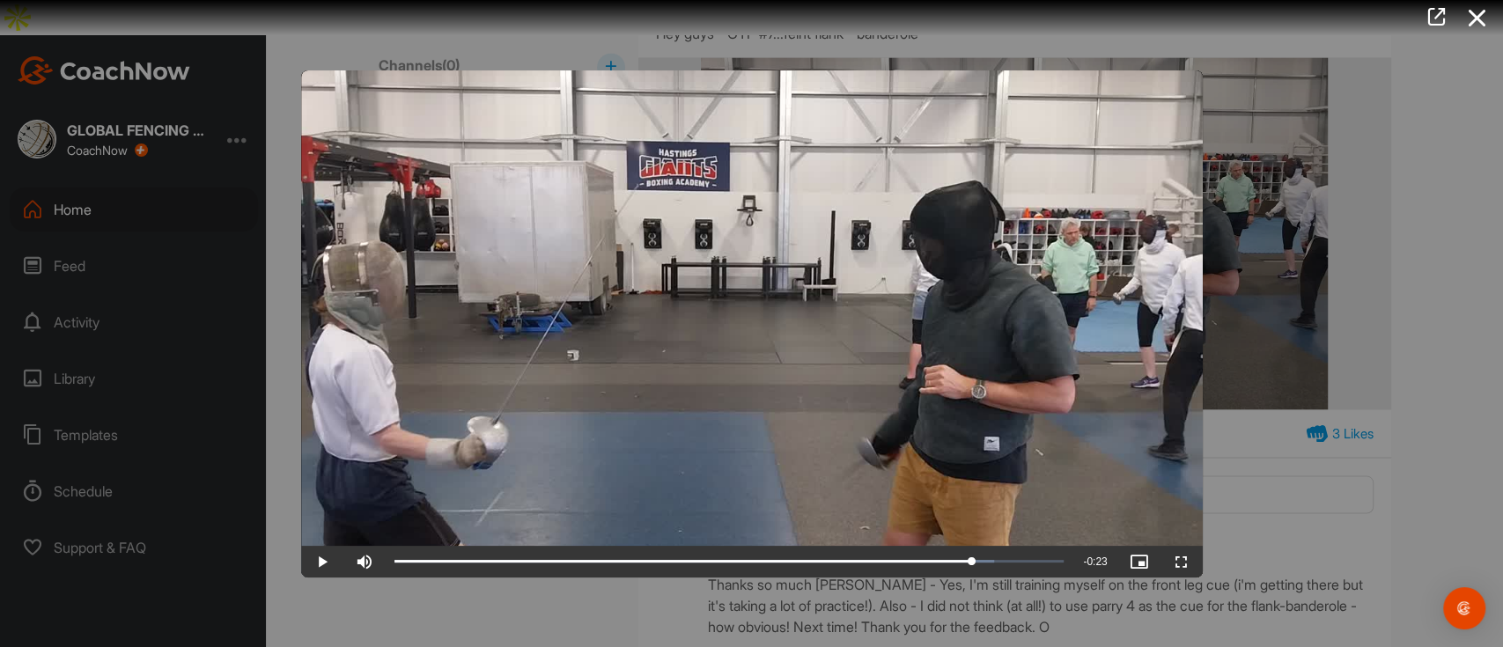
click at [1392, 75] on div at bounding box center [751, 323] width 1503 height 647
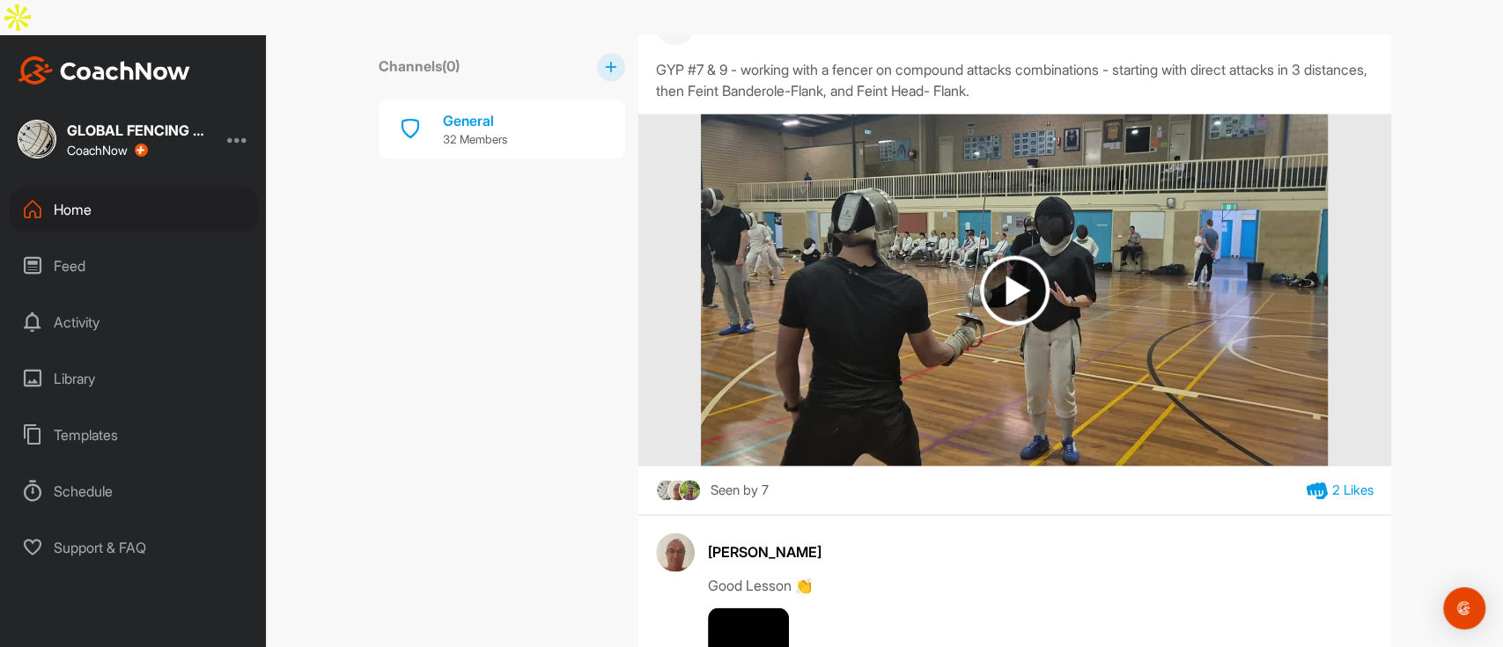
scroll to position [6692, 0]
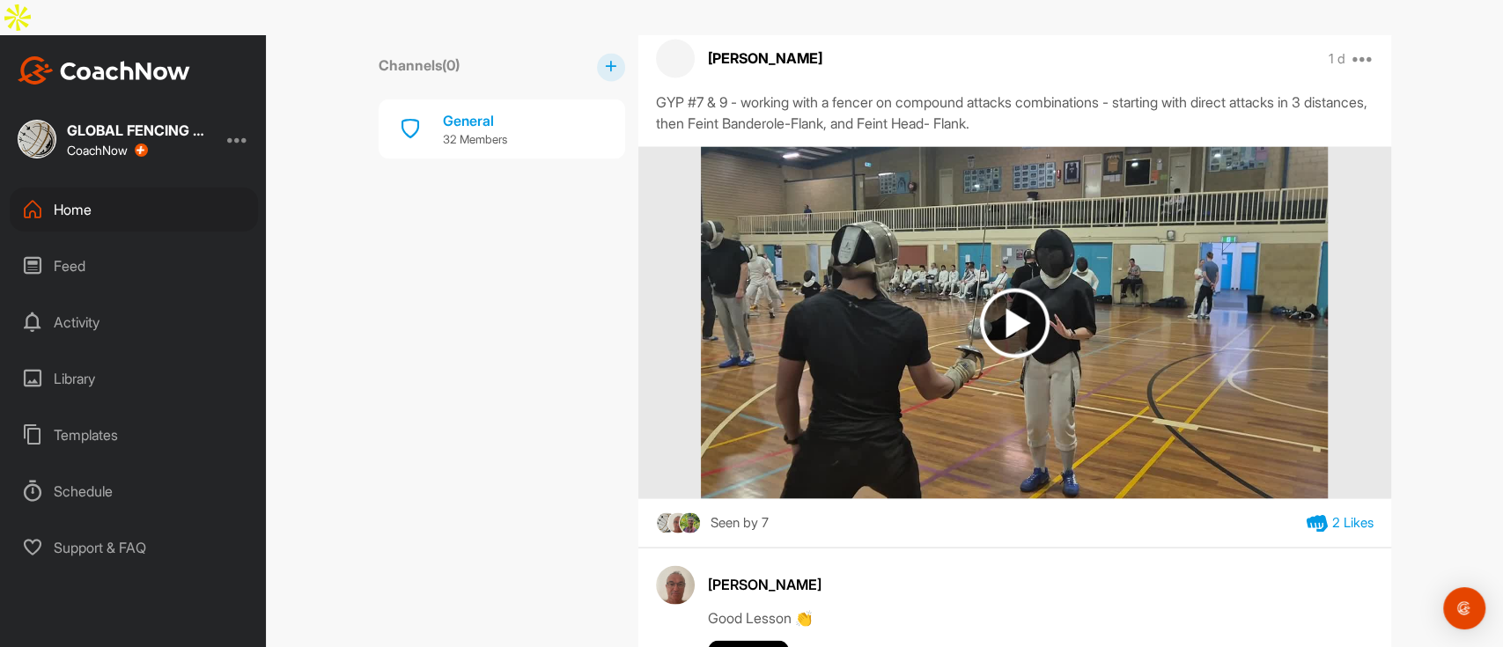
click at [1013, 288] on img at bounding box center [1015, 323] width 70 height 70
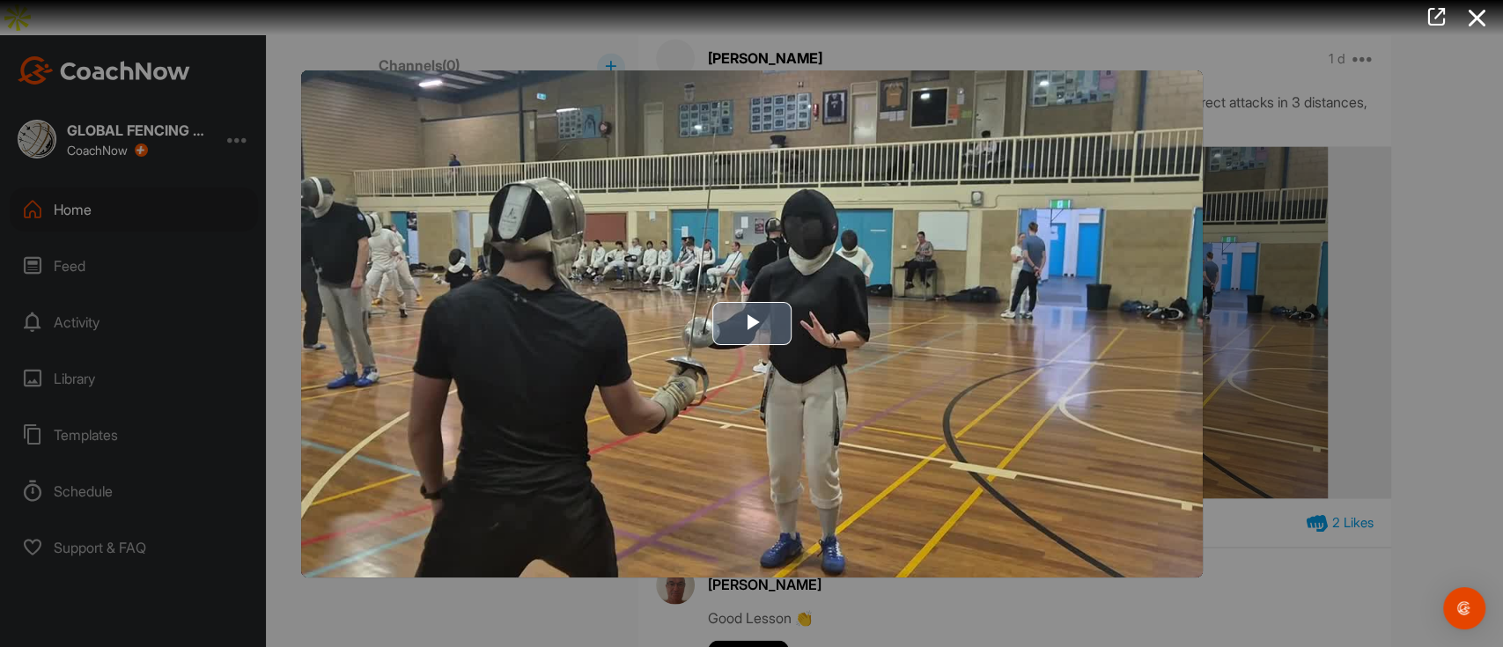
click at [752, 324] on span "Video Player" at bounding box center [752, 324] width 0 height 0
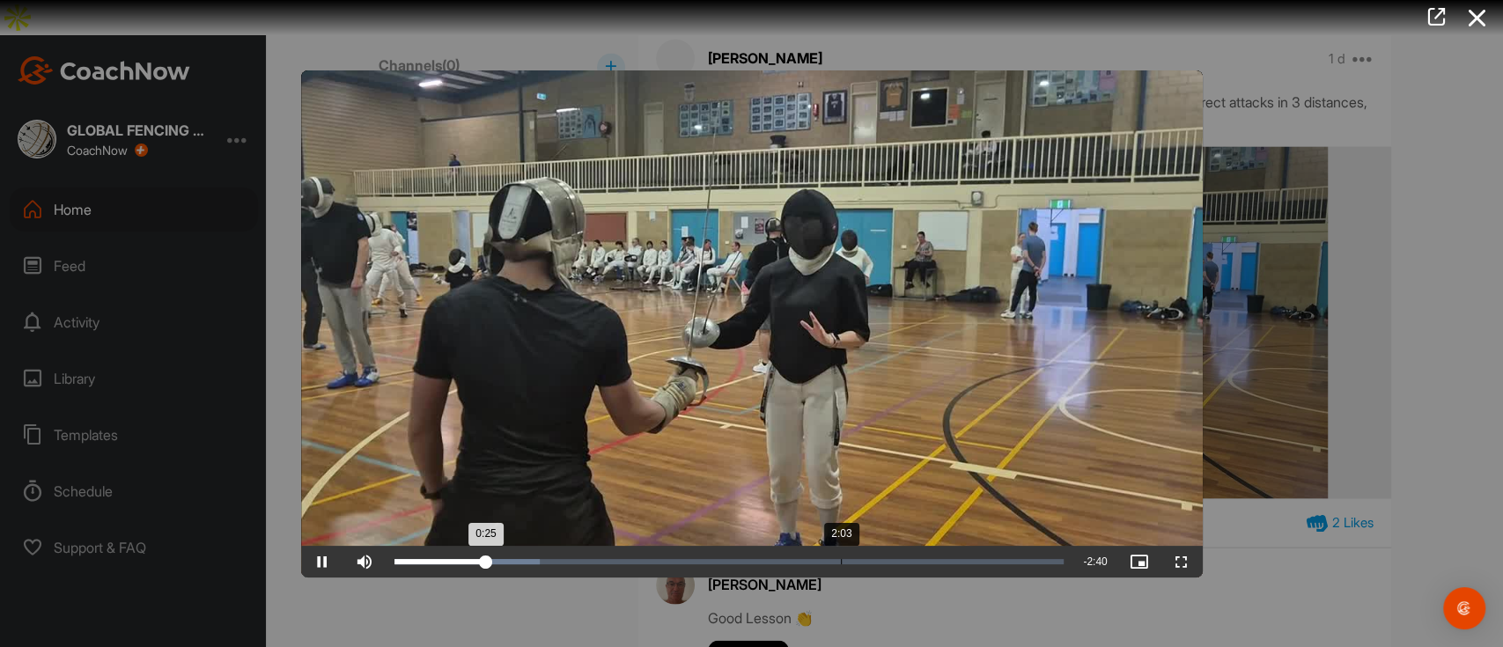
click at [842, 562] on div "Loaded : 21.72% 2:03 0:25" at bounding box center [729, 561] width 670 height 5
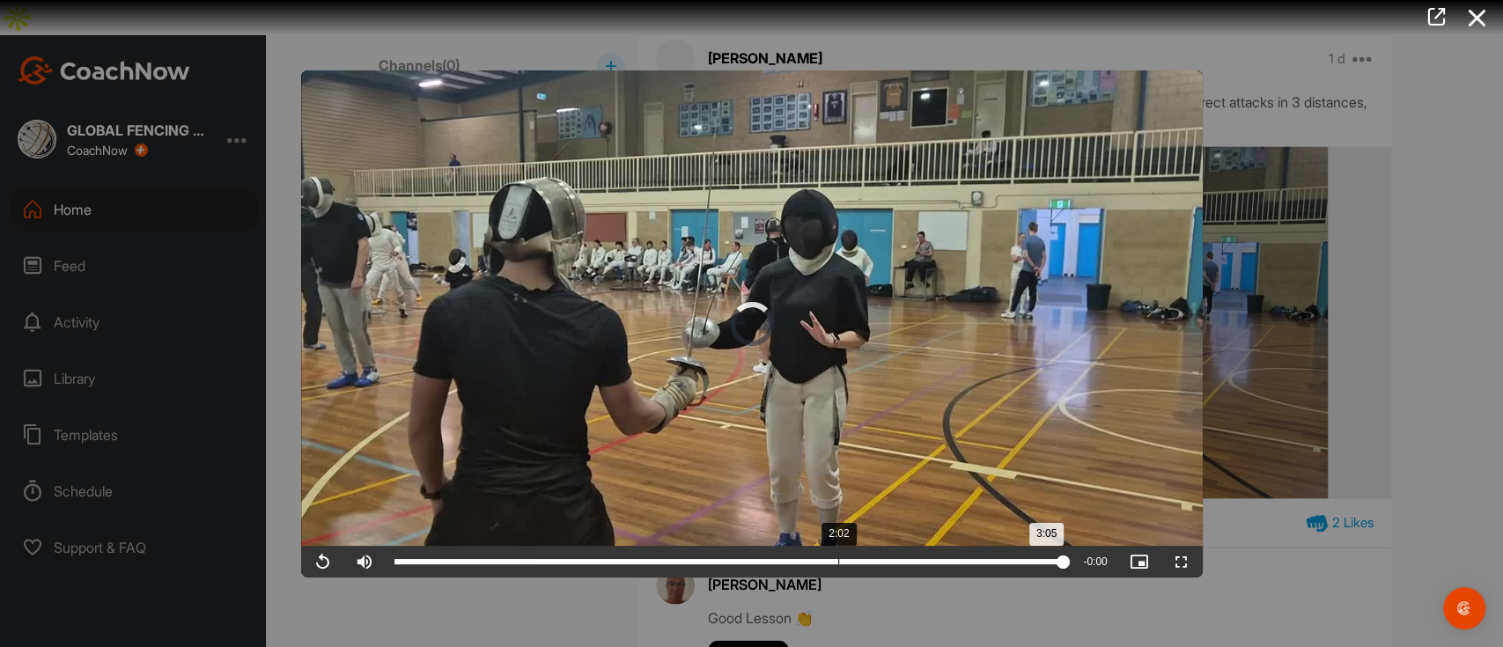
click at [833, 563] on div "3:05" at bounding box center [729, 561] width 670 height 5
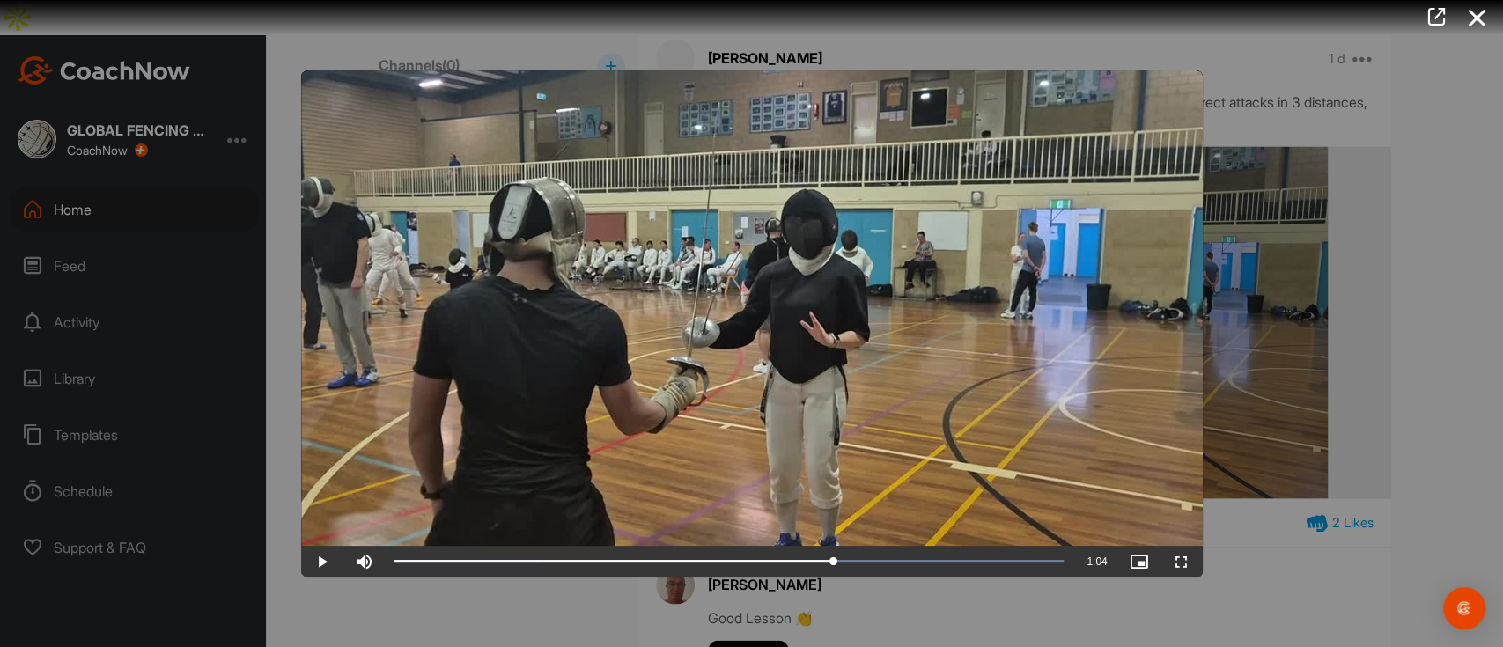
click at [1292, 531] on div at bounding box center [751, 323] width 1503 height 647
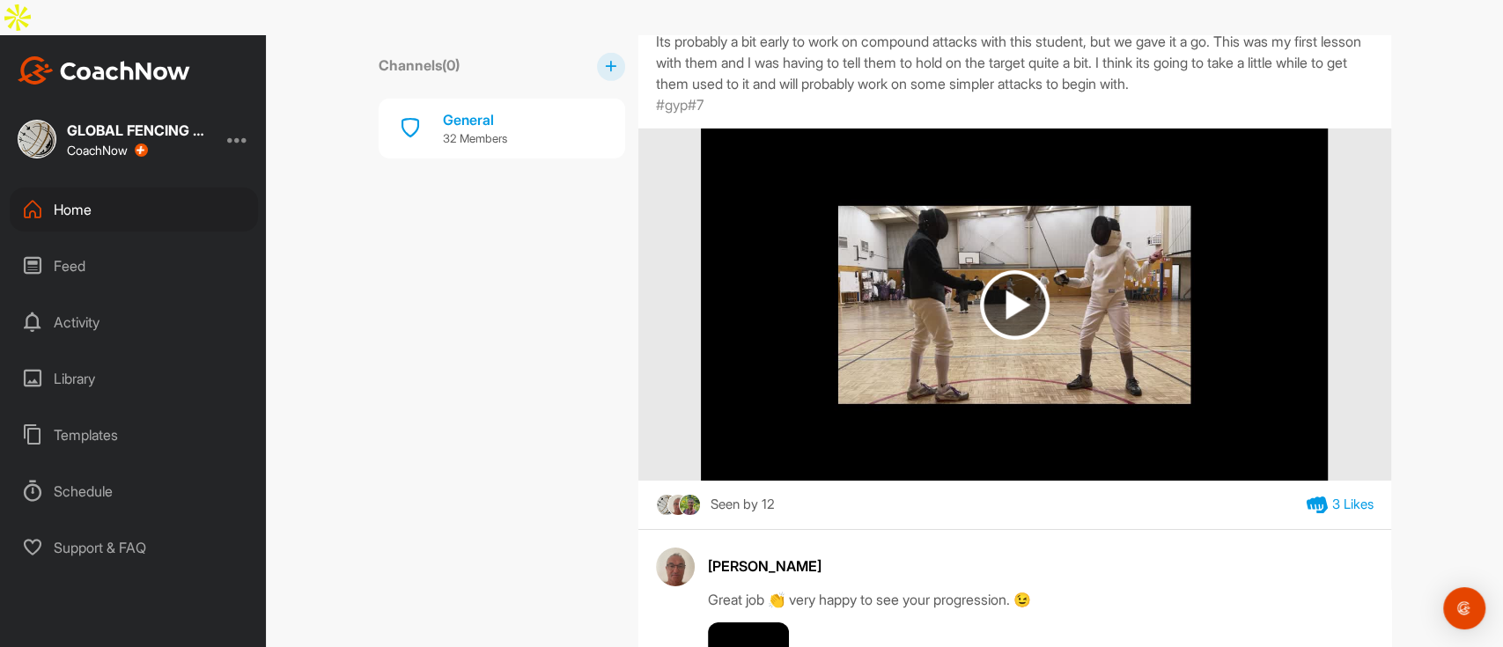
scroll to position [8335, 0]
